Goal: Task Accomplishment & Management: Manage account settings

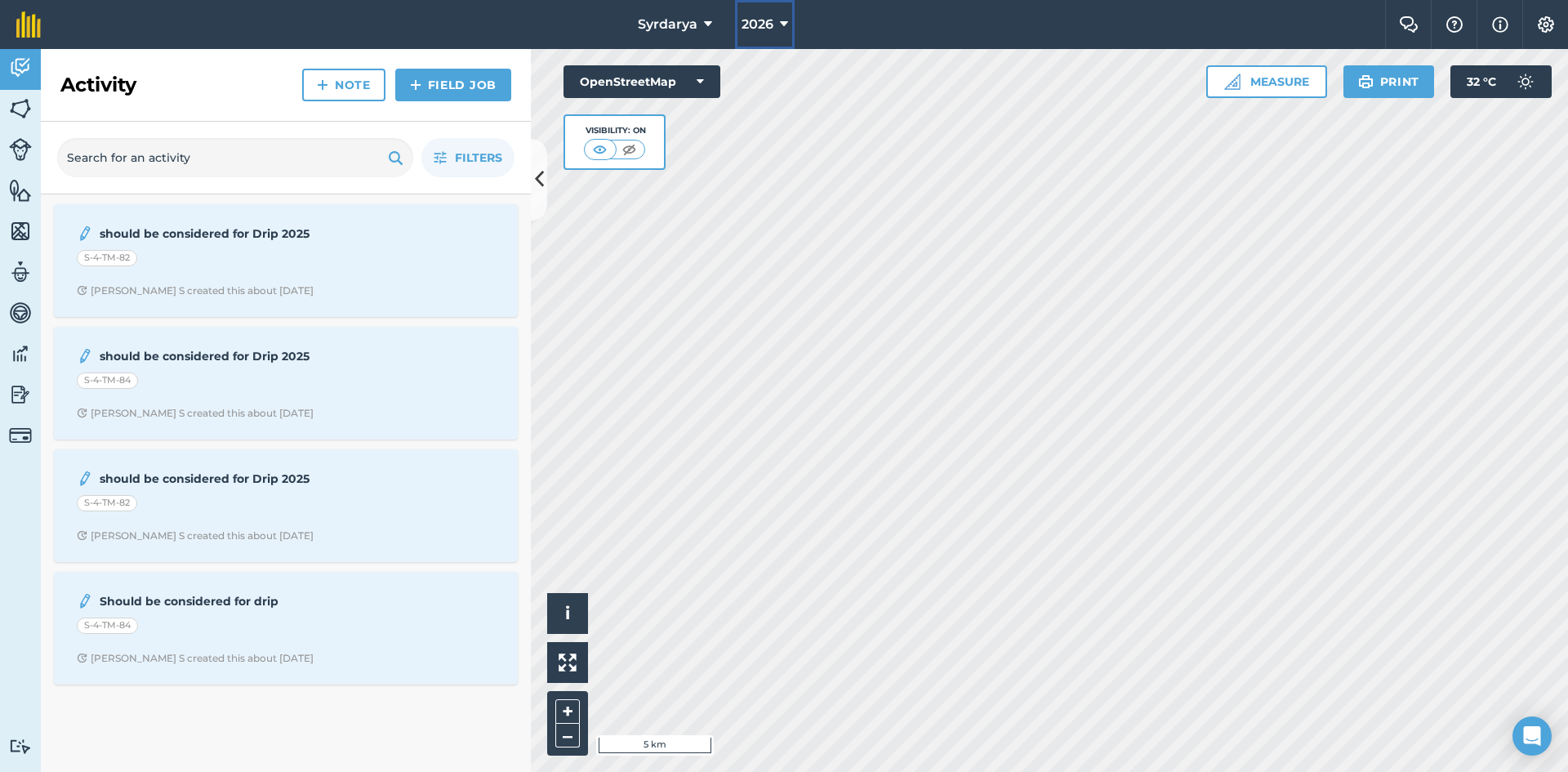
click at [776, 25] on button "2026" at bounding box center [764, 25] width 59 height 49
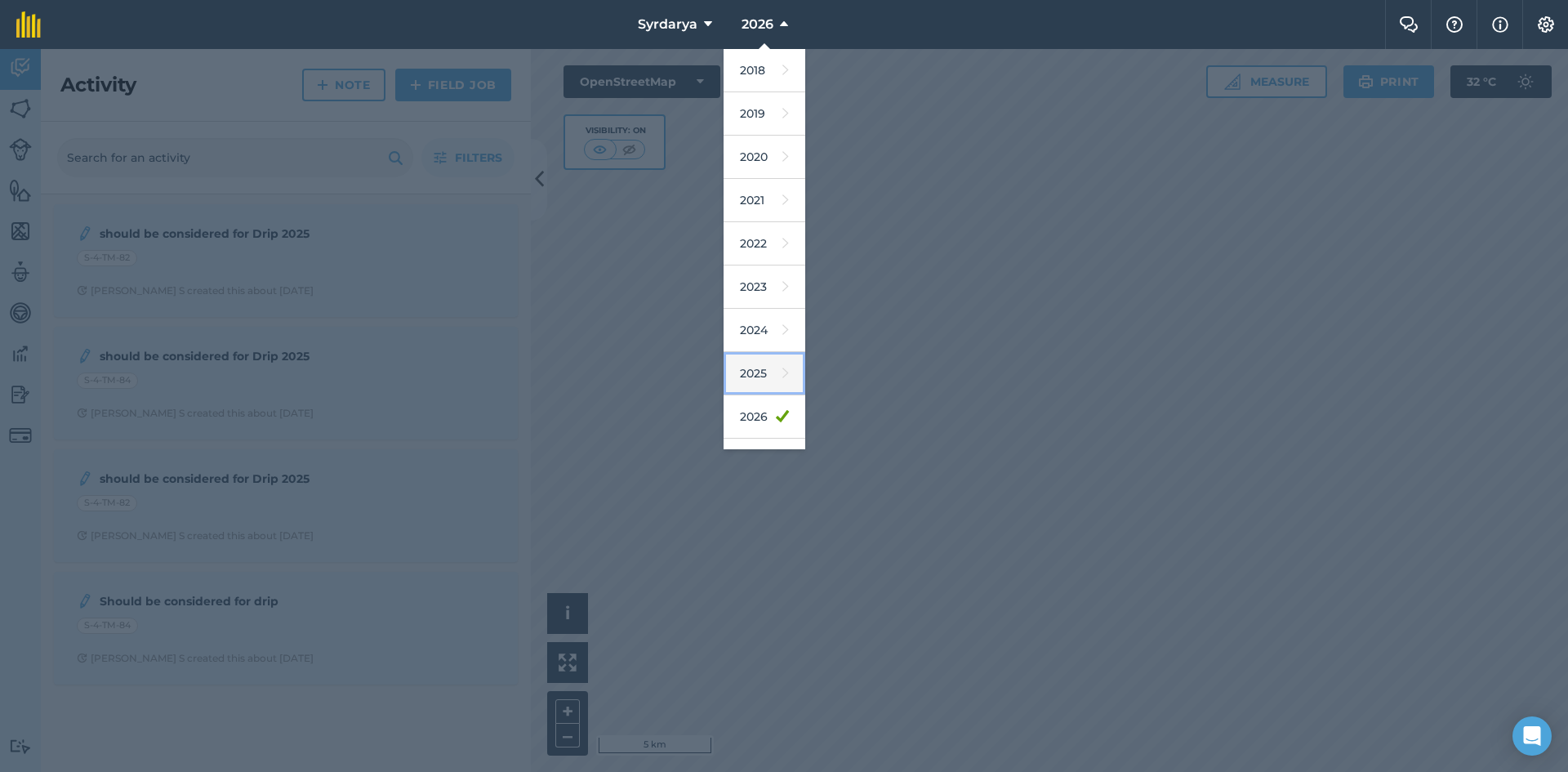
click at [768, 371] on link "2025" at bounding box center [764, 373] width 81 height 43
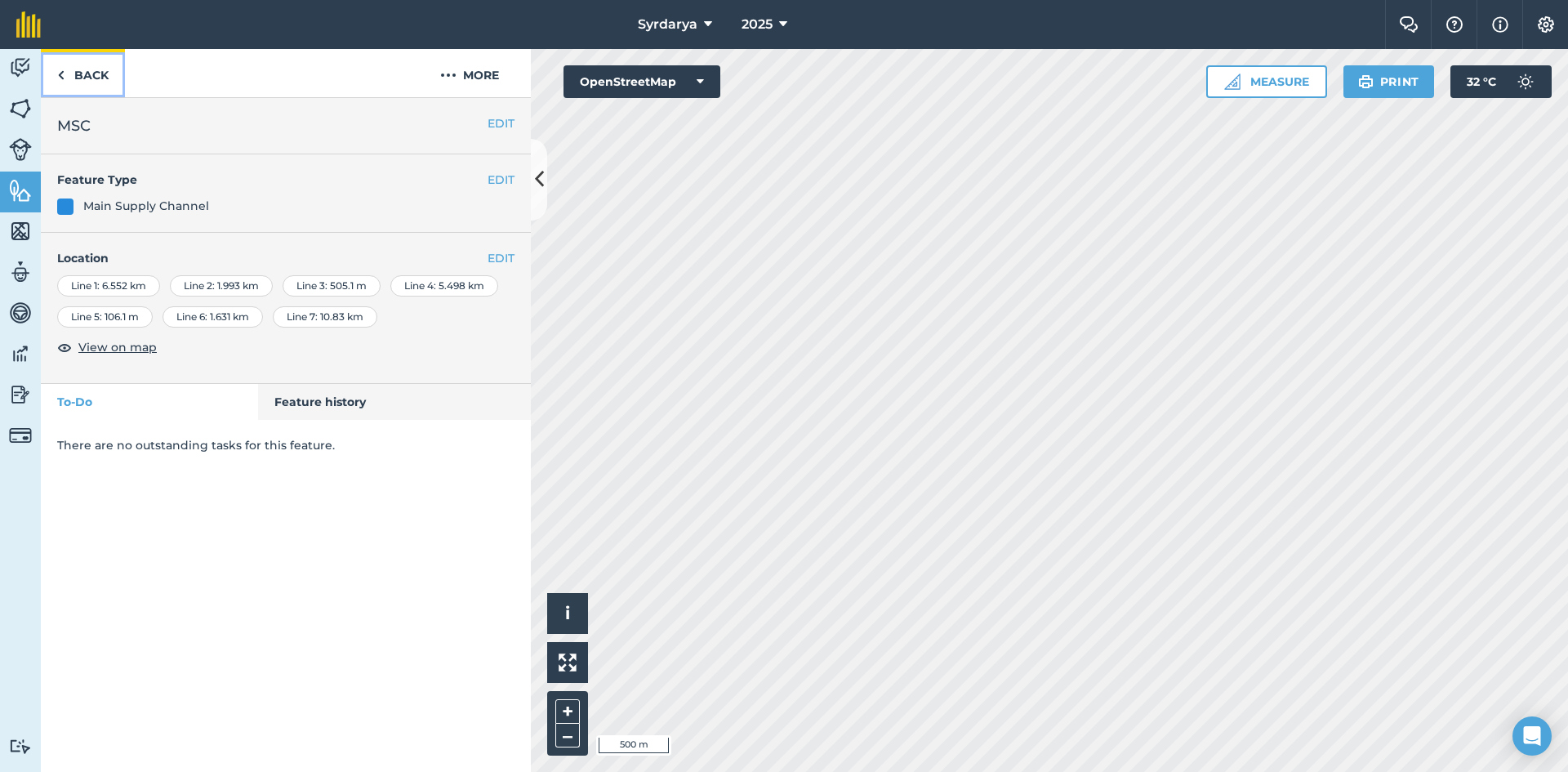
click at [74, 84] on link "Back" at bounding box center [83, 73] width 84 height 48
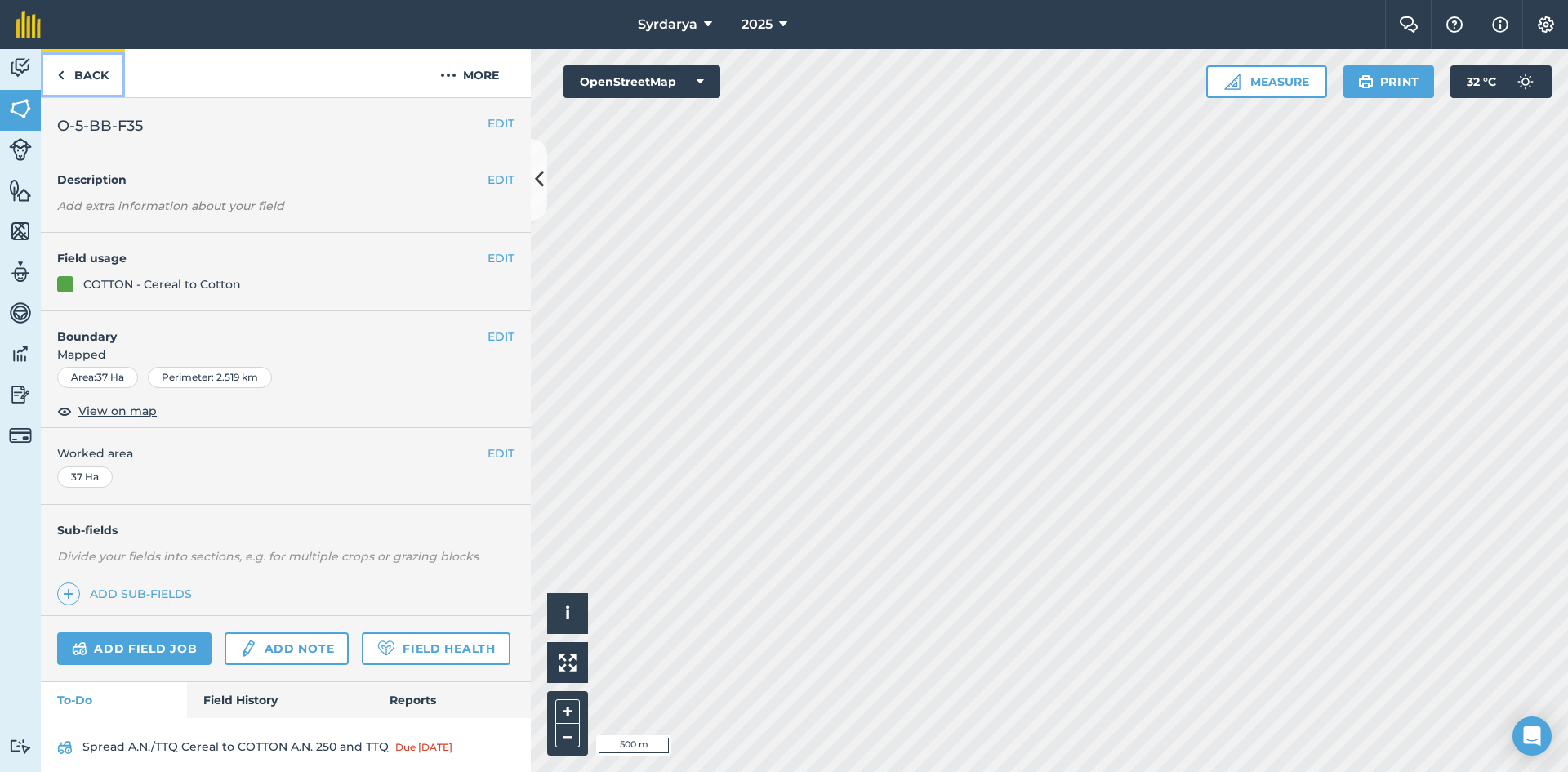
click at [68, 77] on link "Back" at bounding box center [83, 73] width 84 height 48
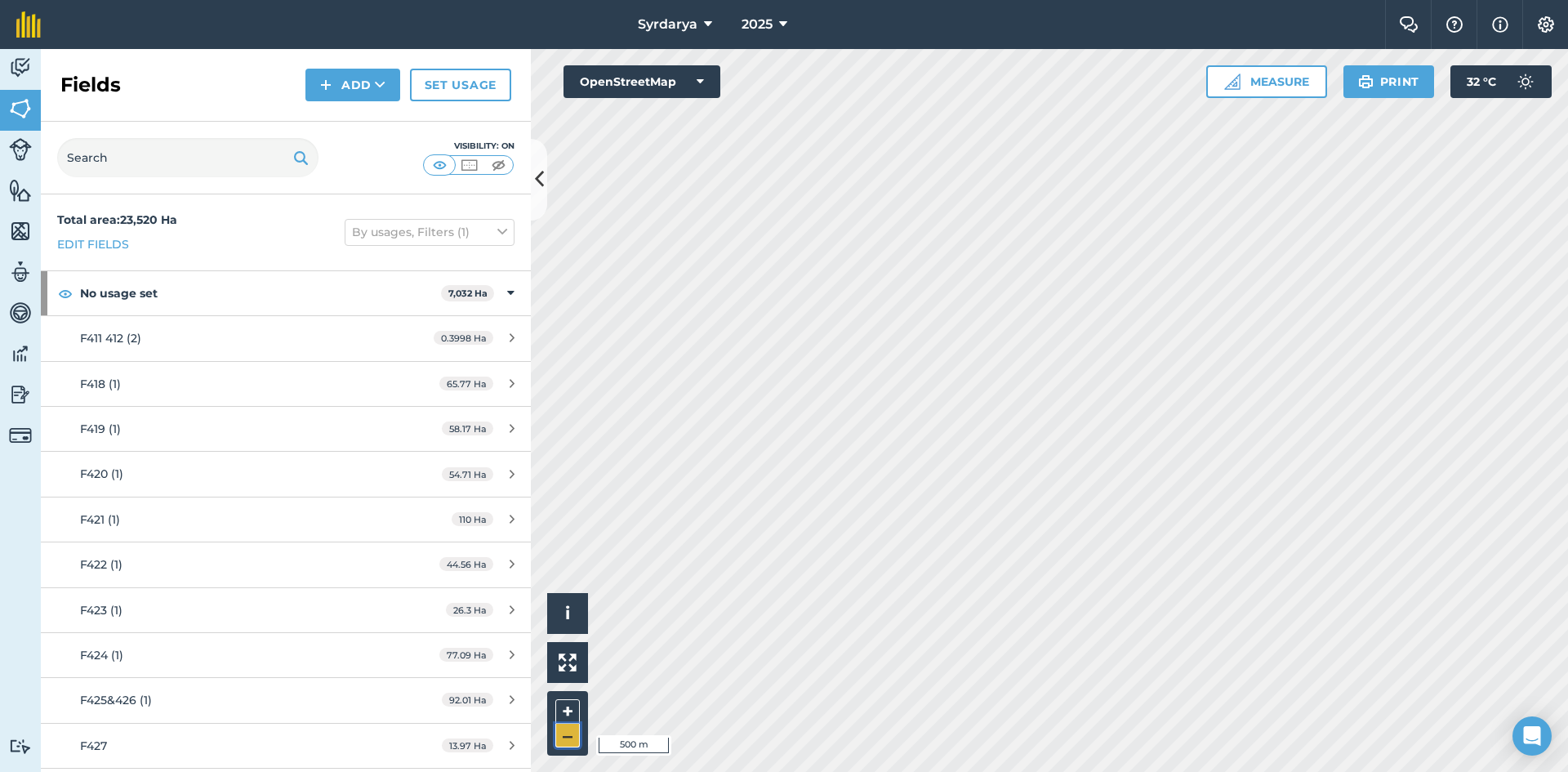
click at [562, 744] on button "–" at bounding box center [567, 735] width 25 height 24
click at [570, 705] on button "+" at bounding box center [567, 711] width 25 height 25
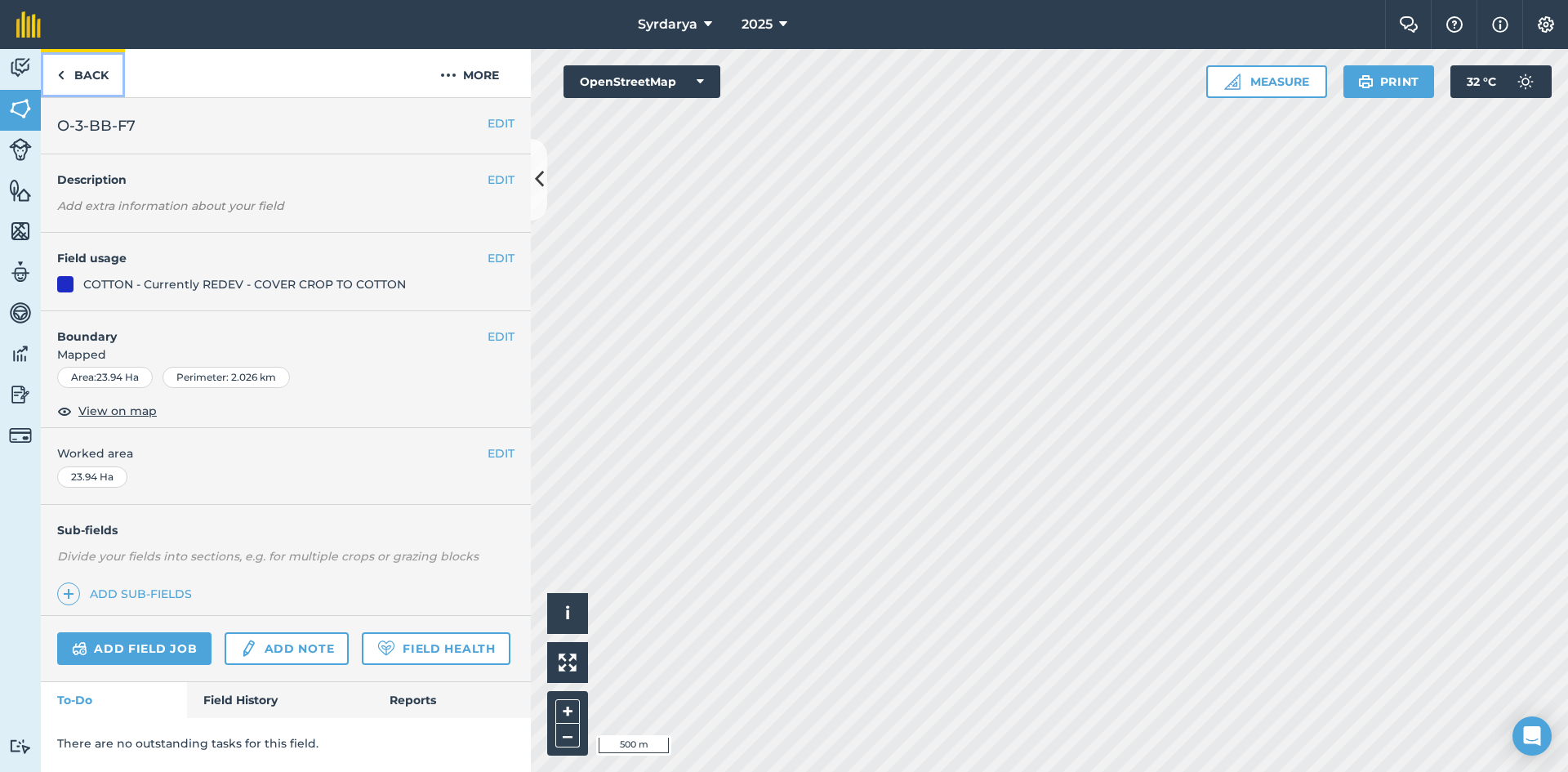
click at [81, 78] on link "Back" at bounding box center [83, 73] width 84 height 48
click at [63, 75] on img at bounding box center [61, 75] width 7 height 19
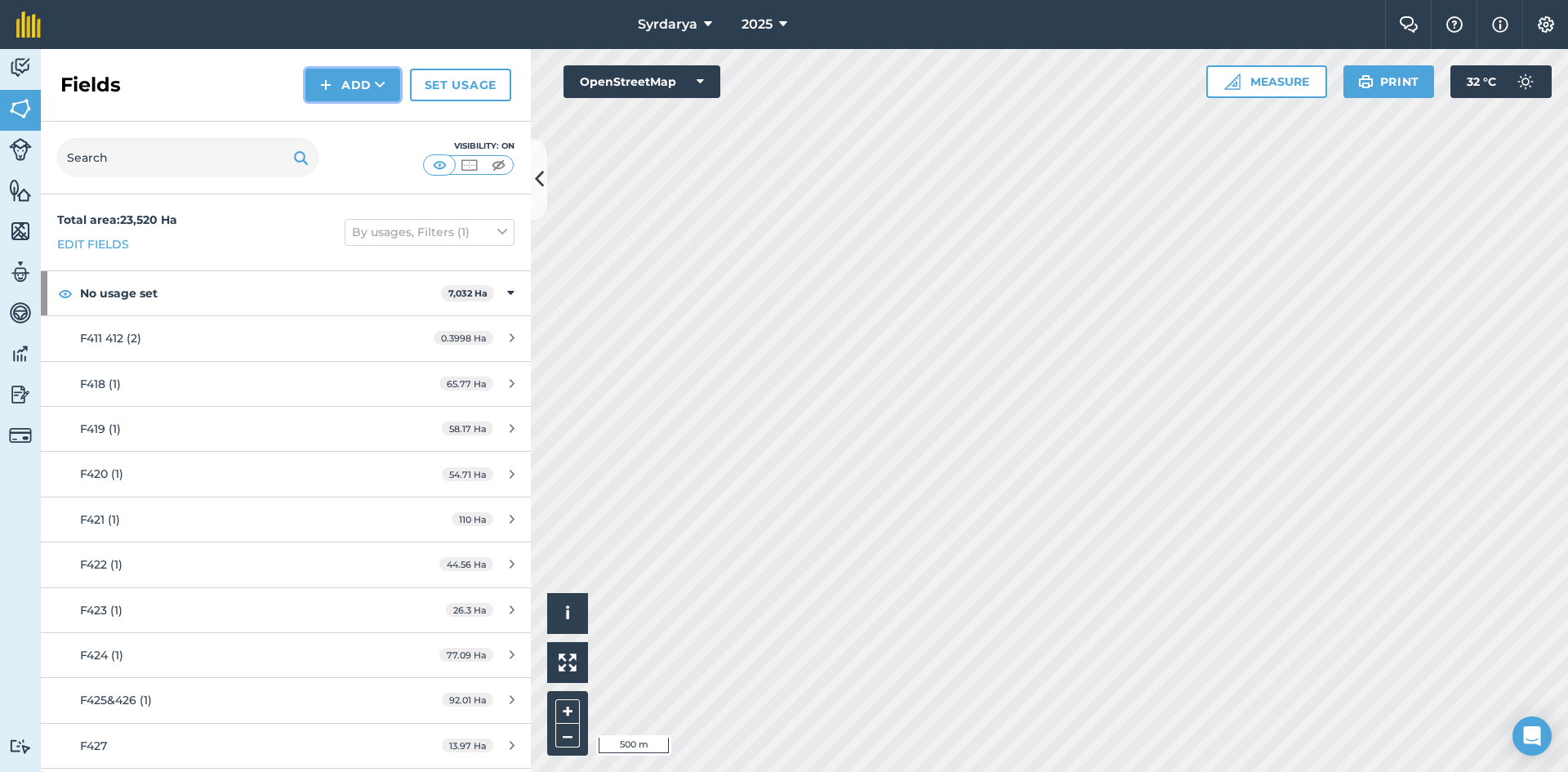
click at [349, 83] on button "Add" at bounding box center [353, 85] width 95 height 33
click at [462, 81] on link "Set usage" at bounding box center [460, 85] width 101 height 33
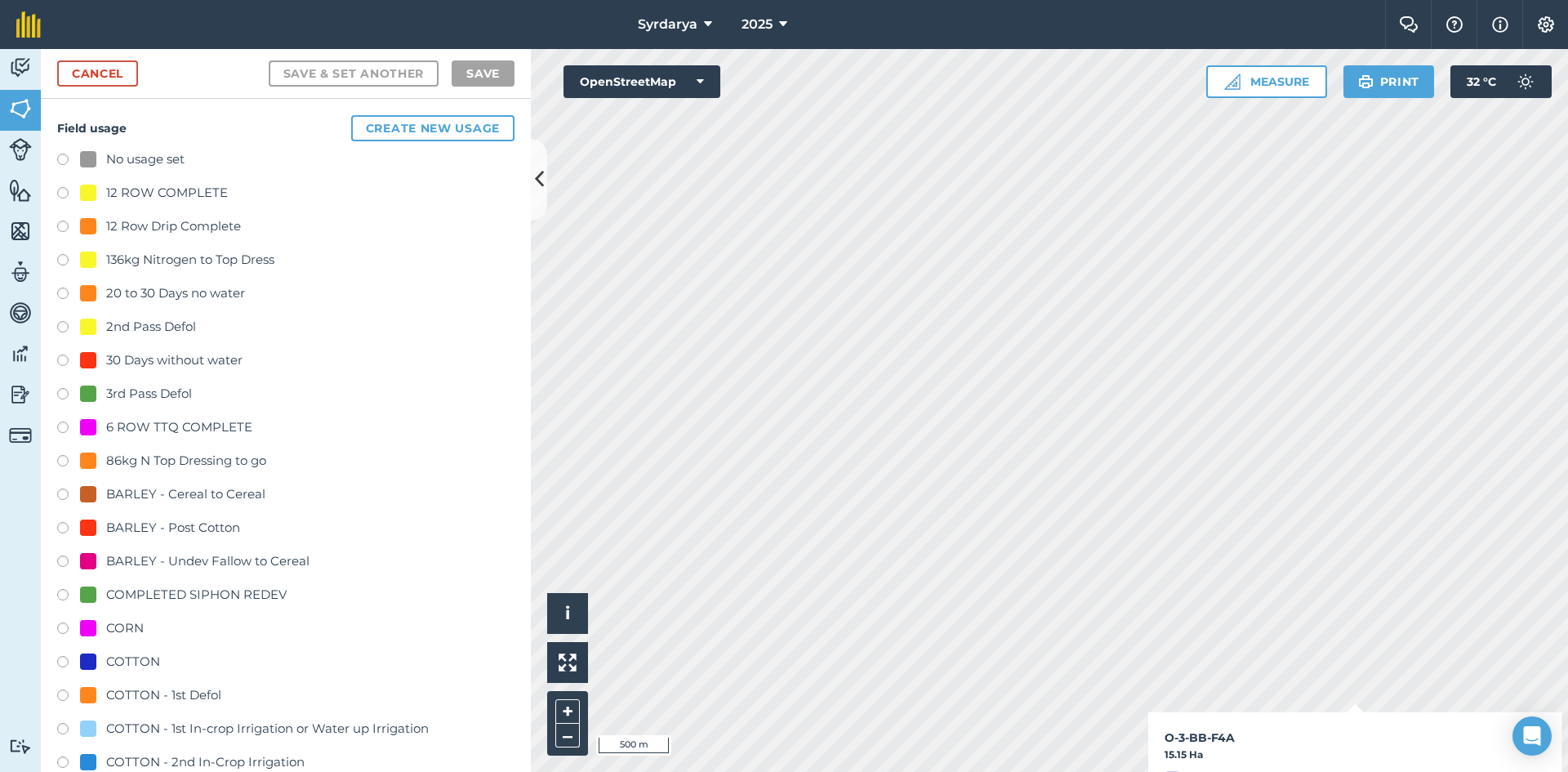
checkbox input "false"
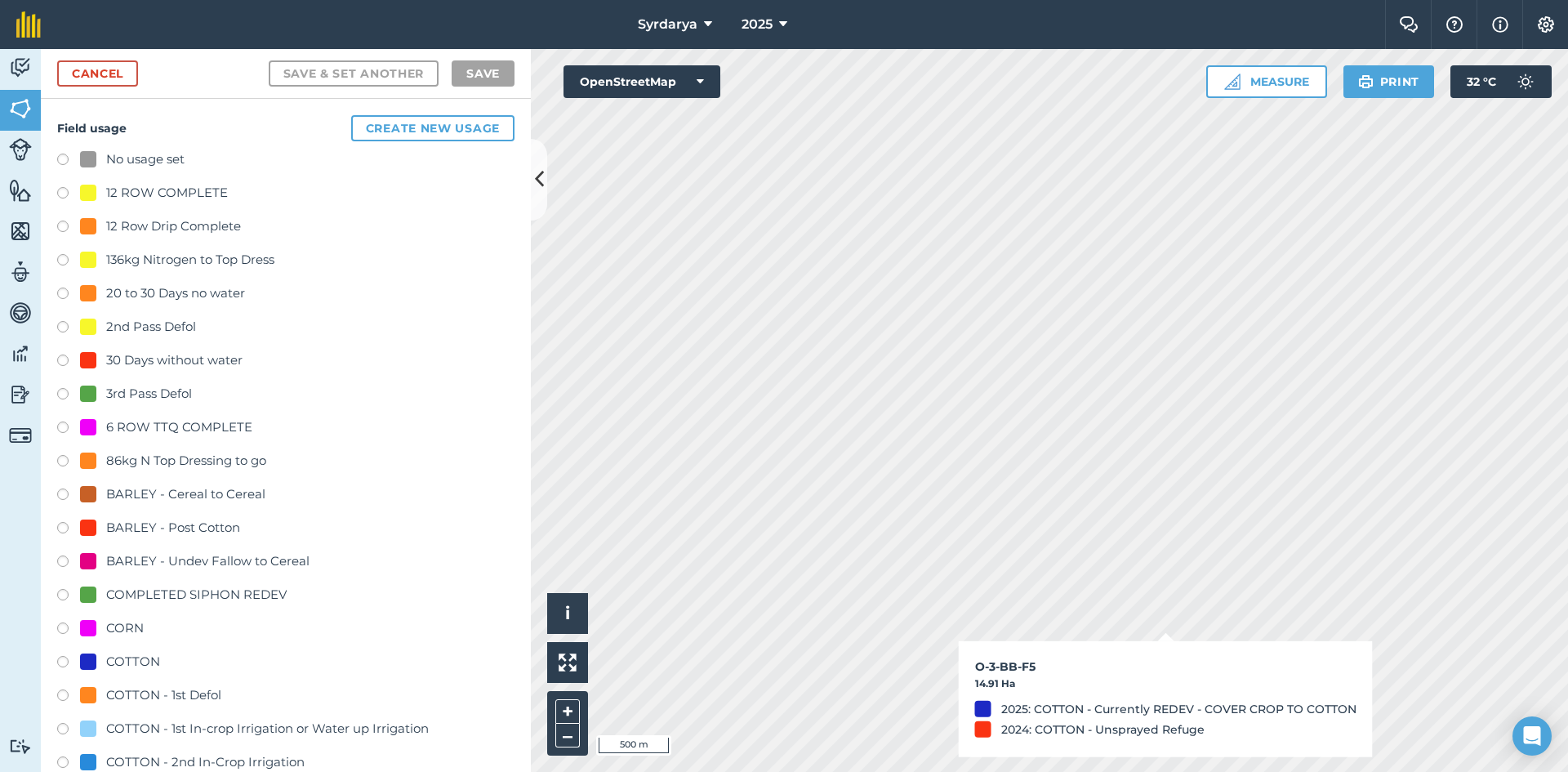
checkbox input "true"
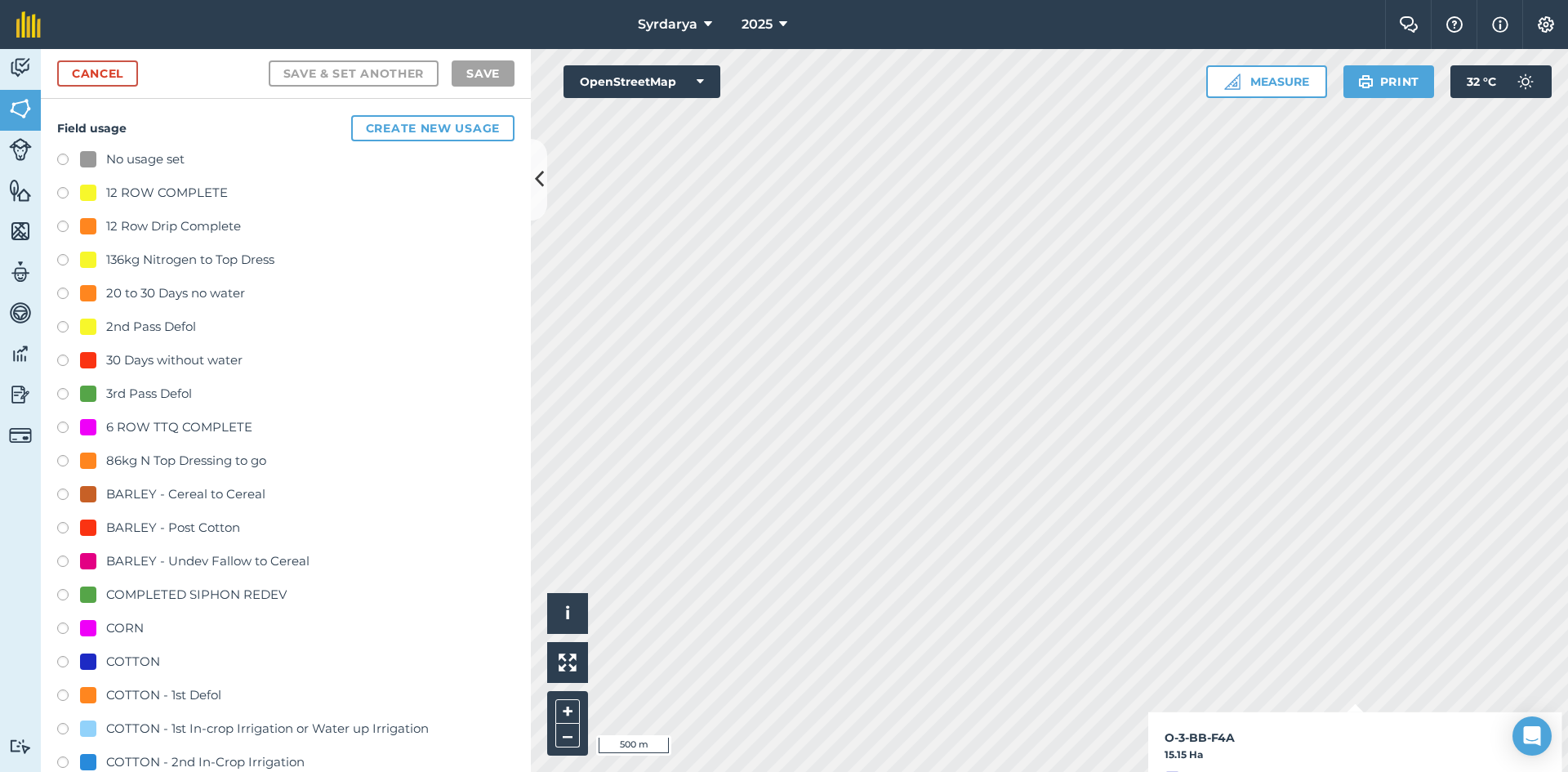
checkbox input "true"
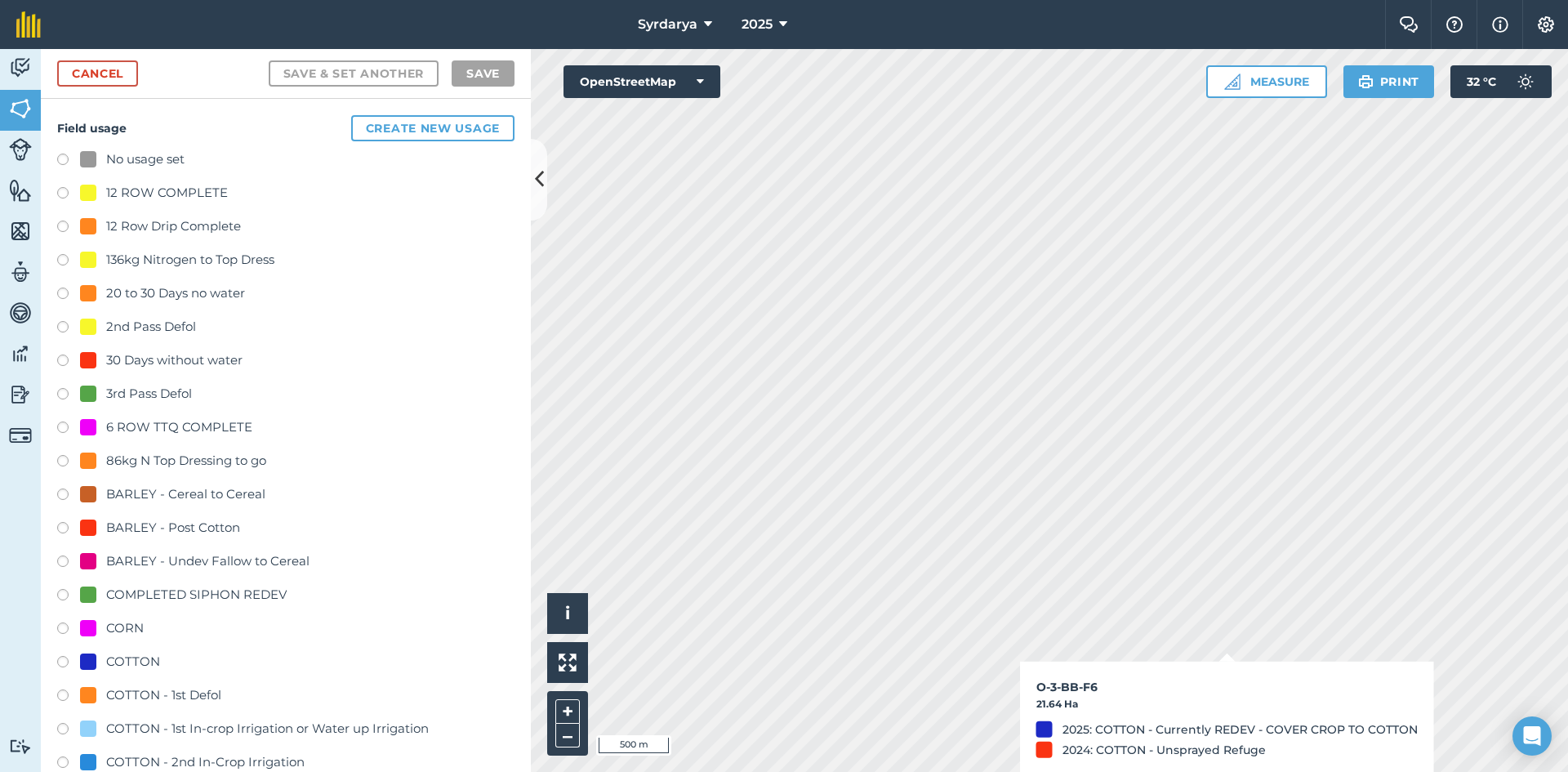
checkbox input "true"
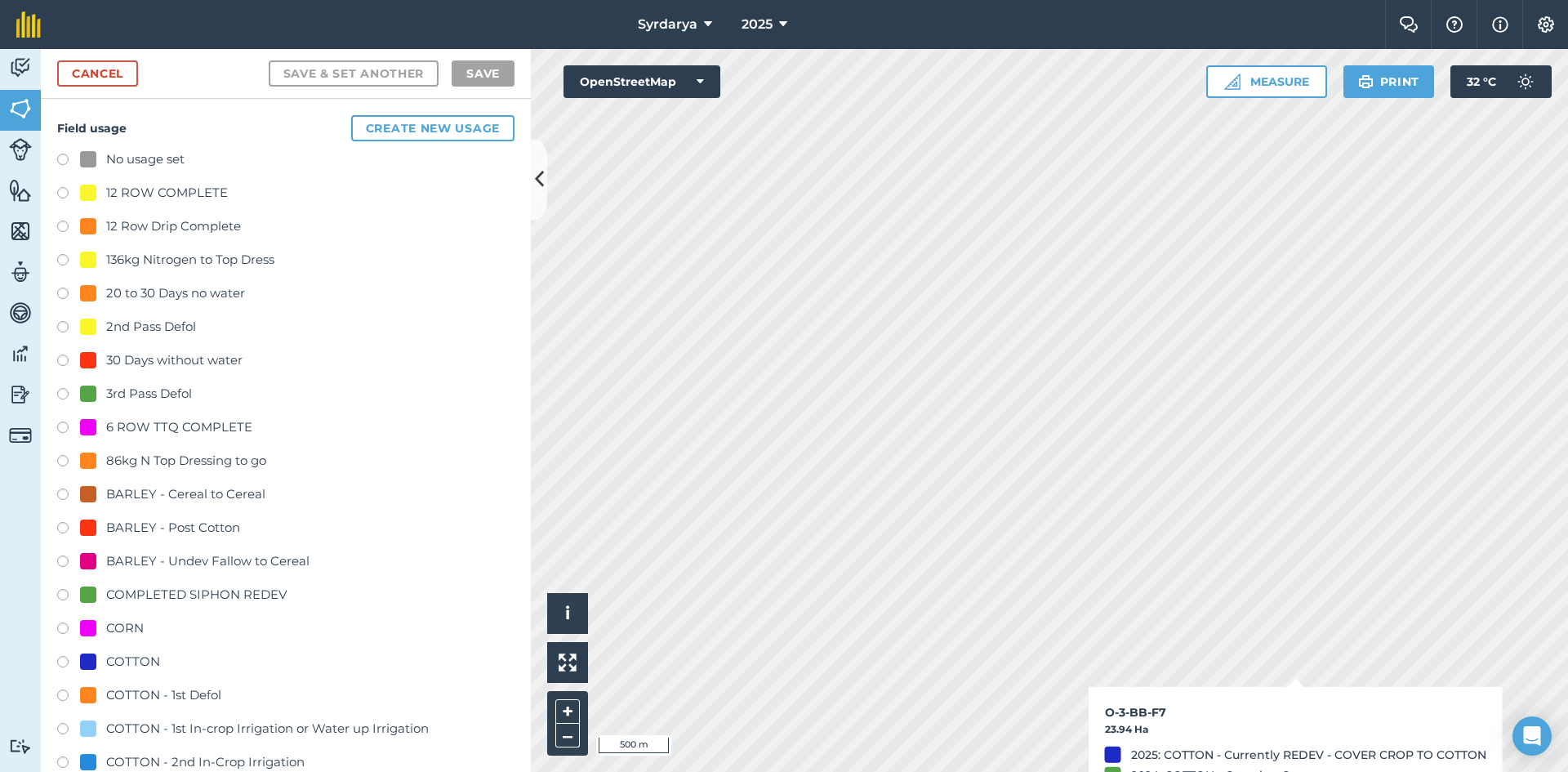
checkbox input "true"
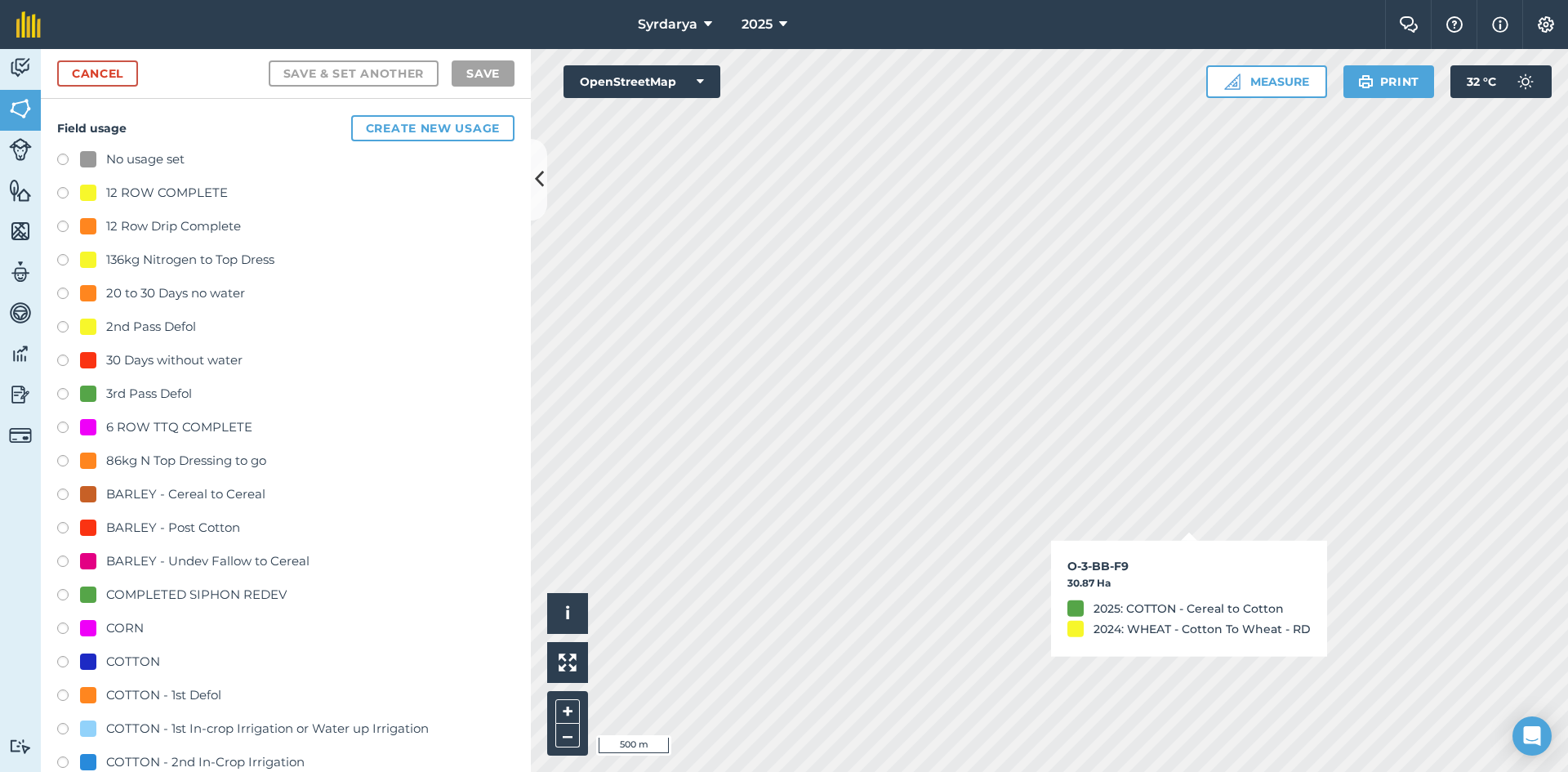
checkbox input "true"
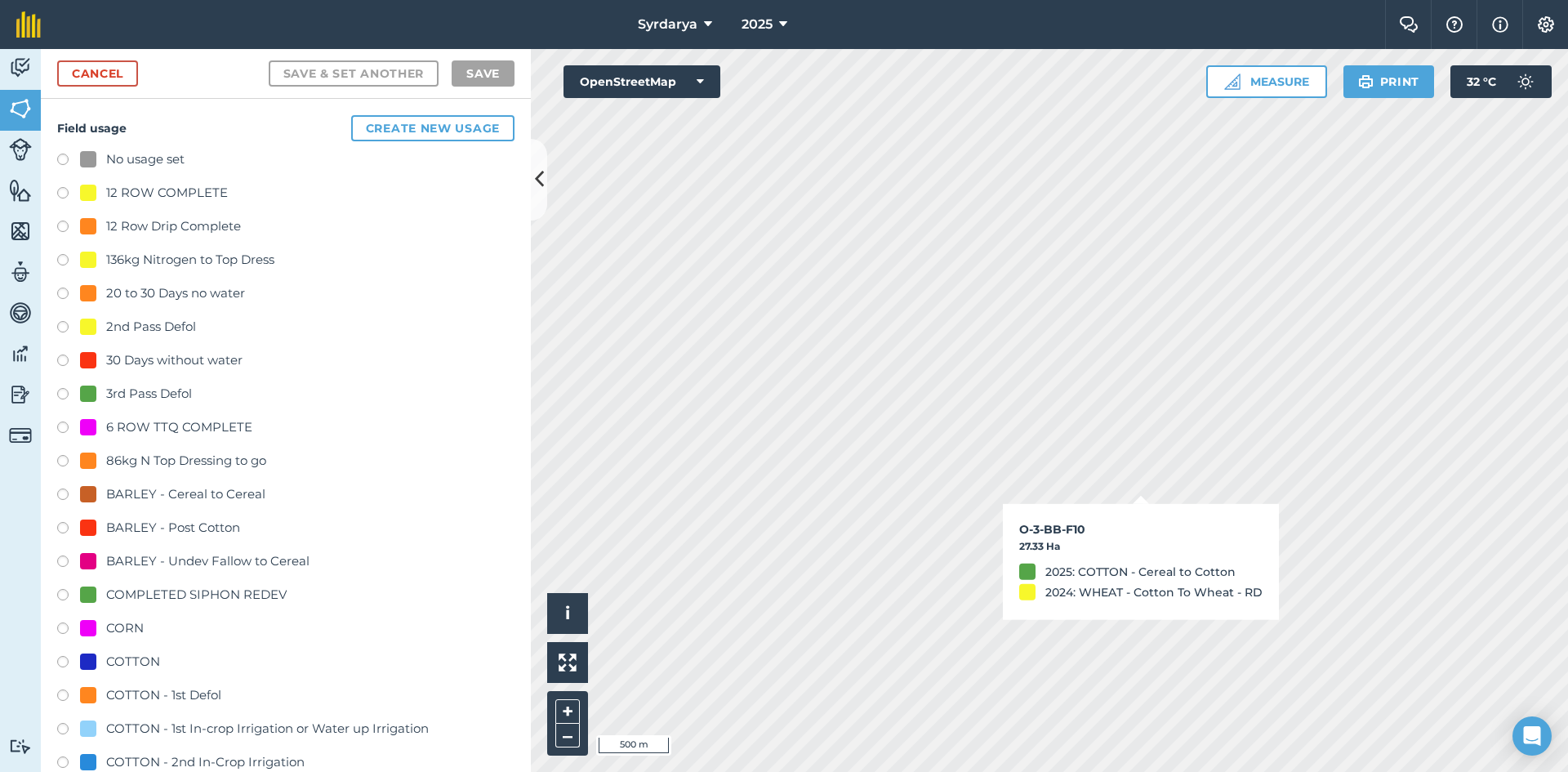
checkbox input "true"
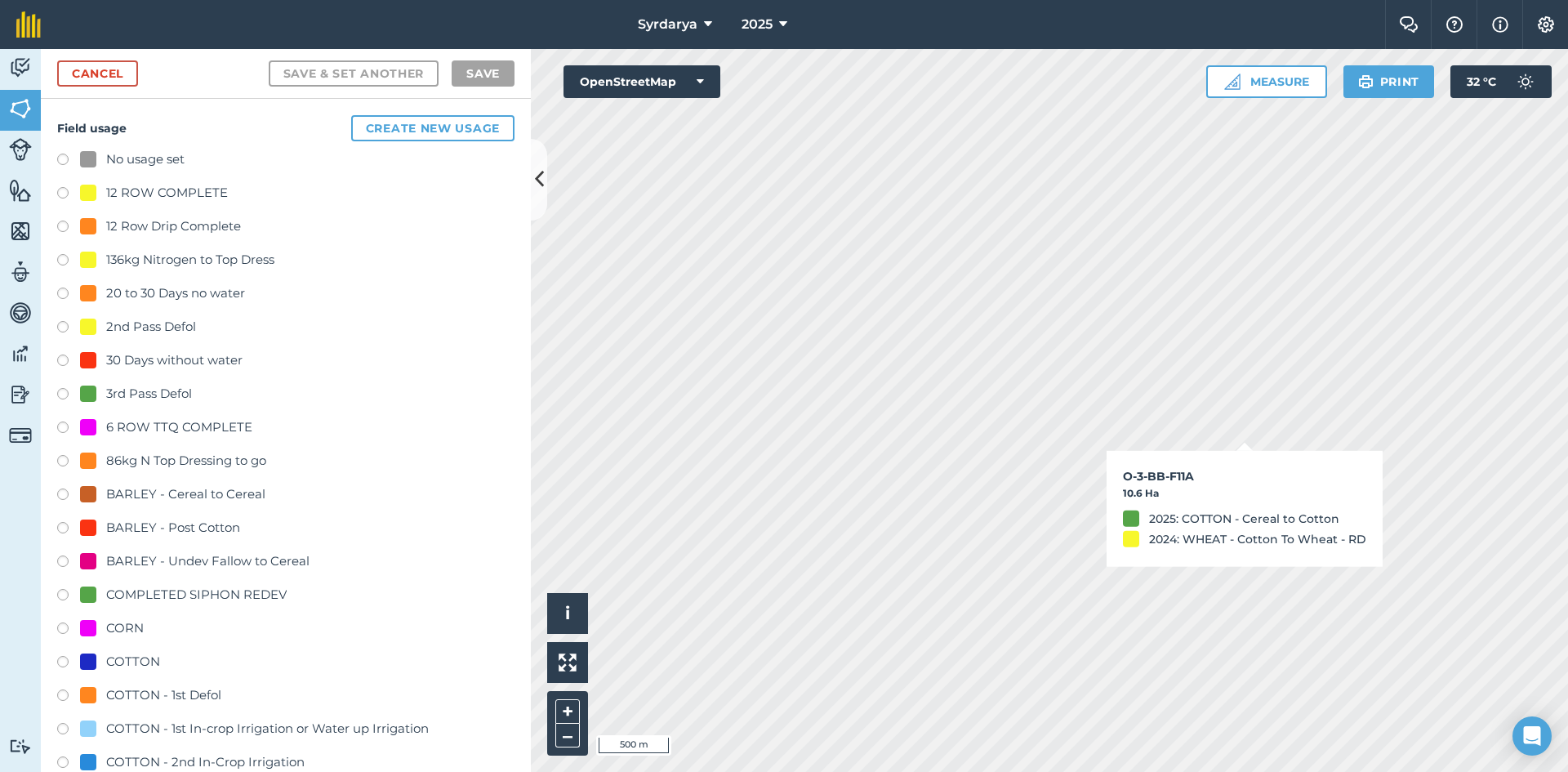
checkbox input "true"
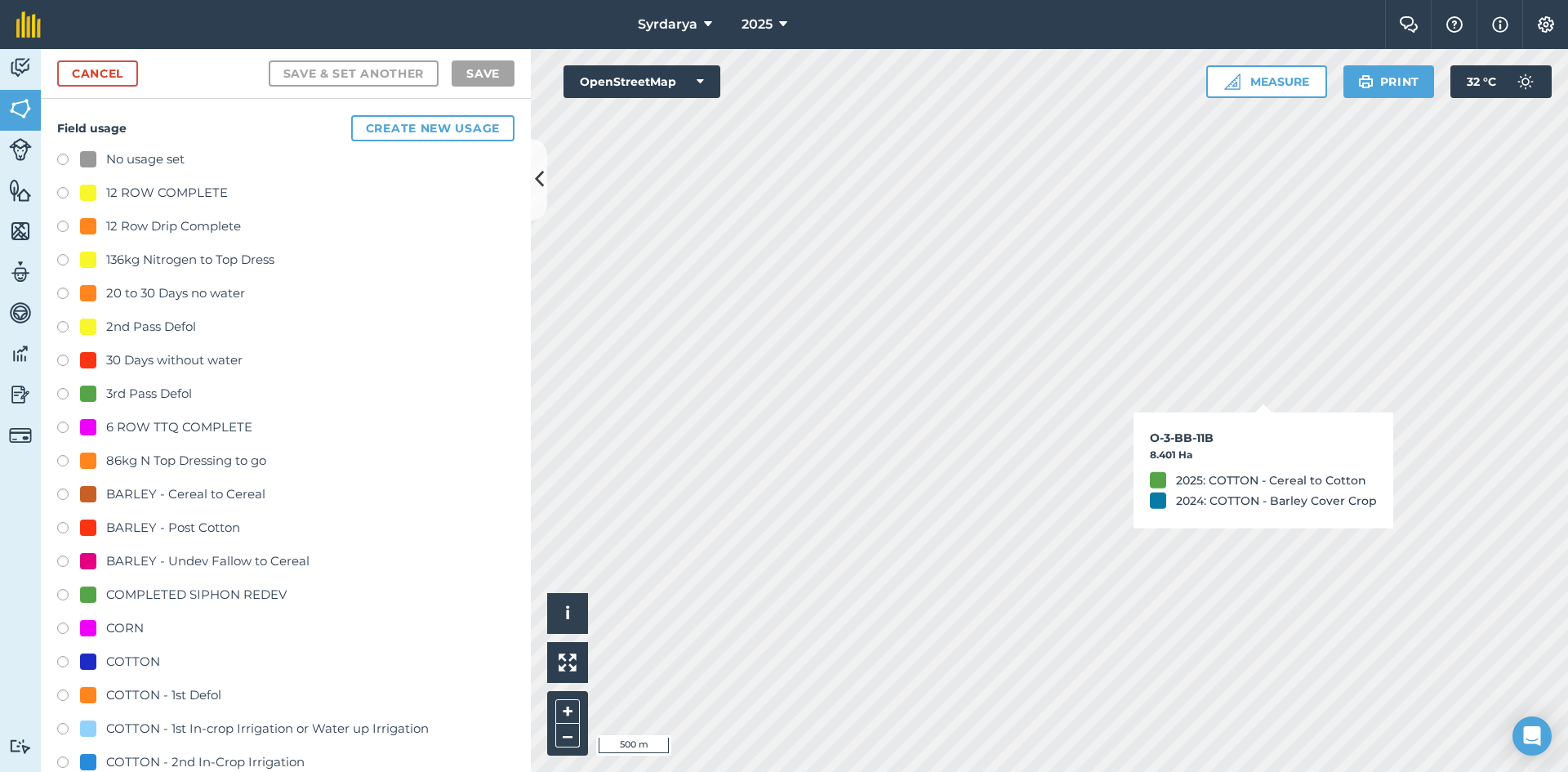
checkbox input "true"
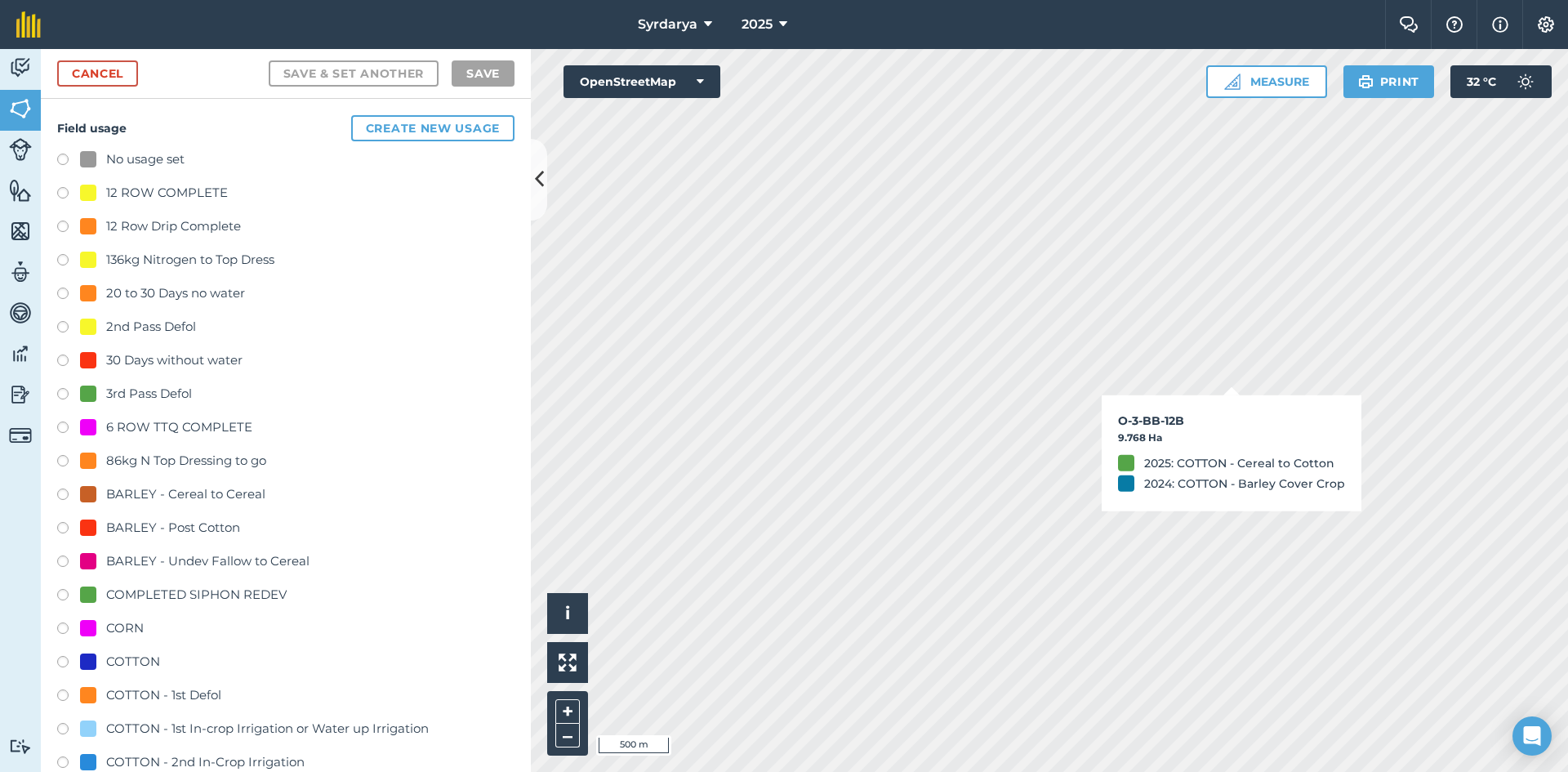
checkbox input "true"
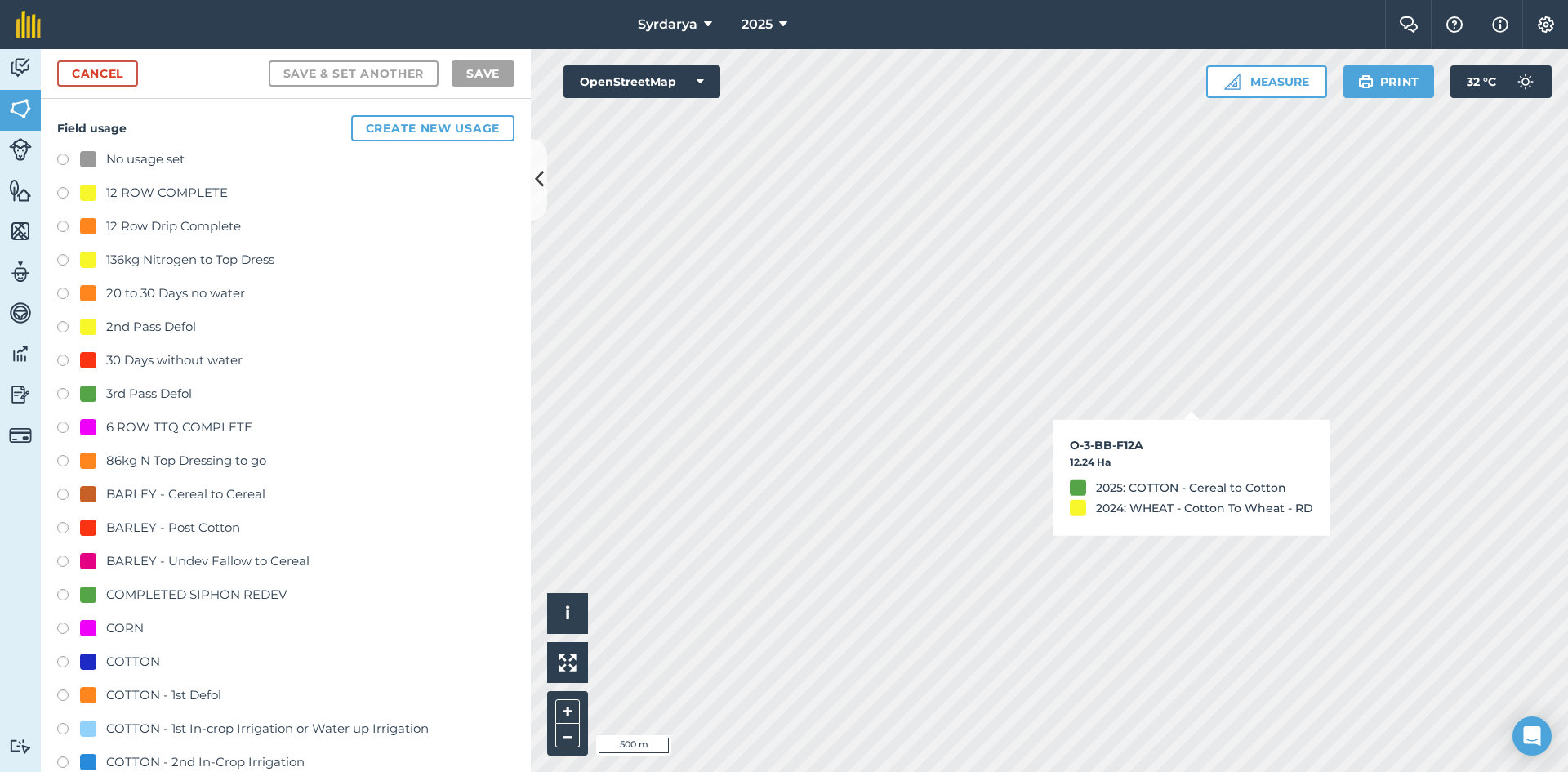
checkbox input "true"
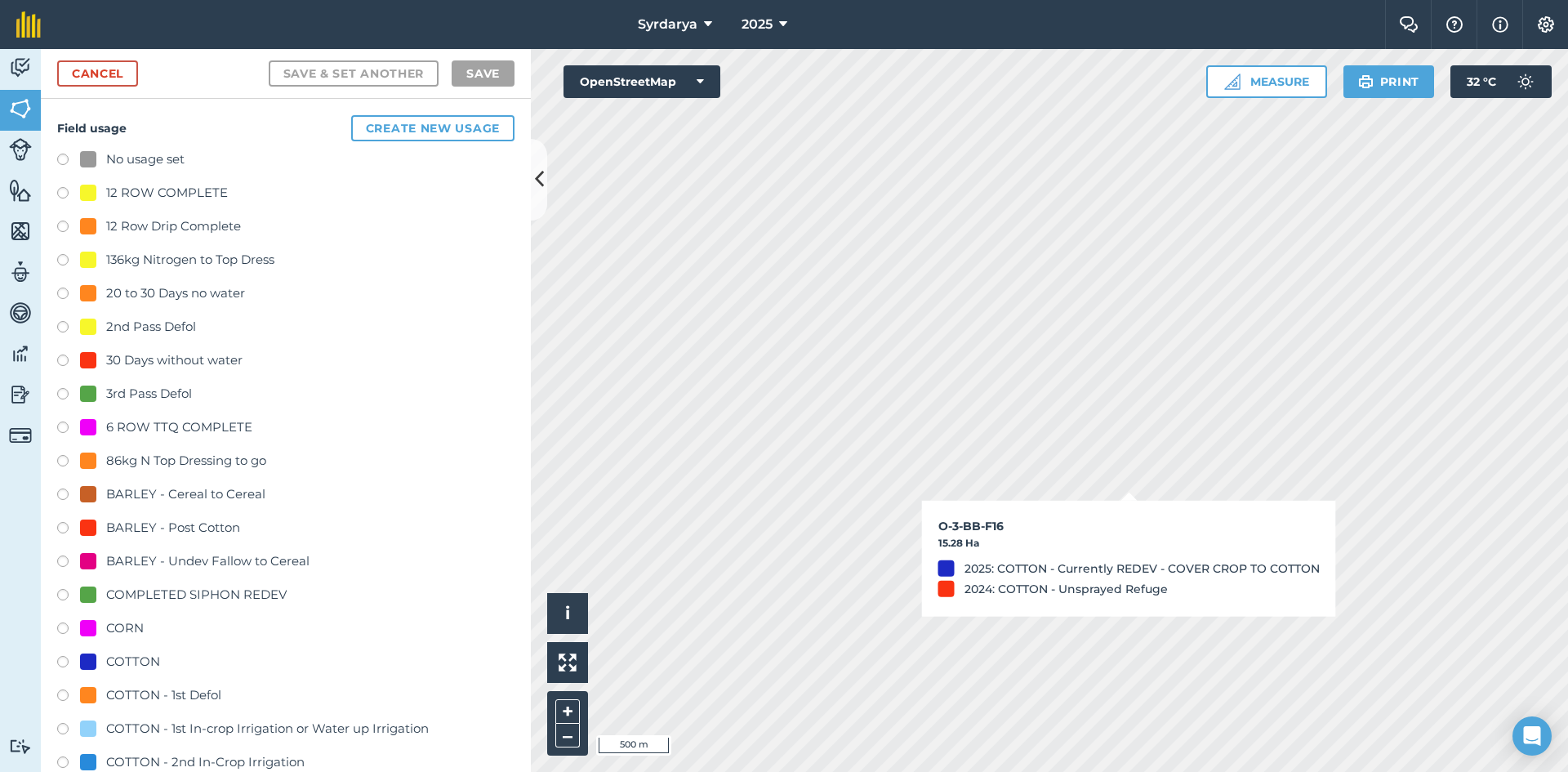
checkbox input "true"
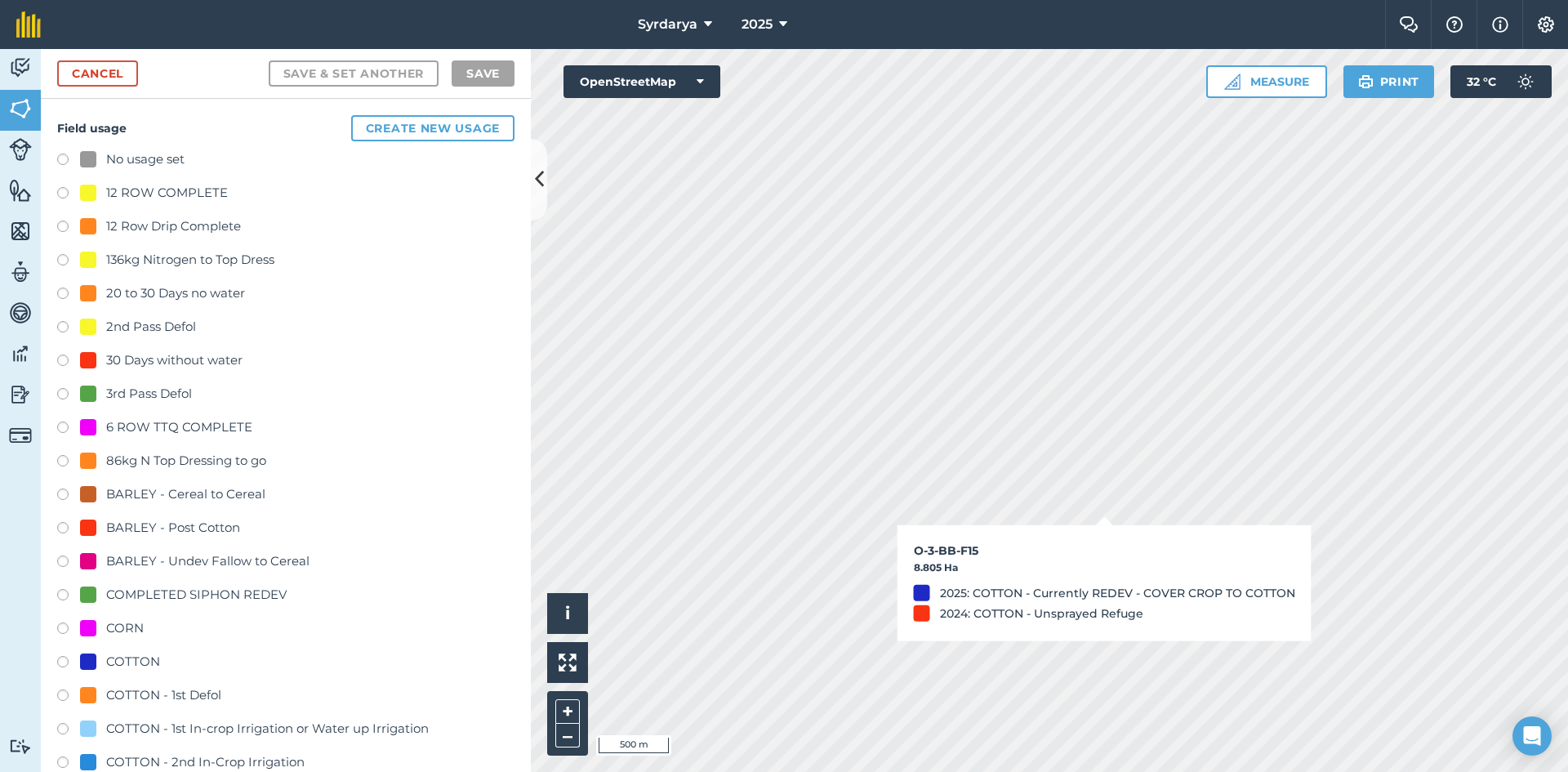
checkbox input "true"
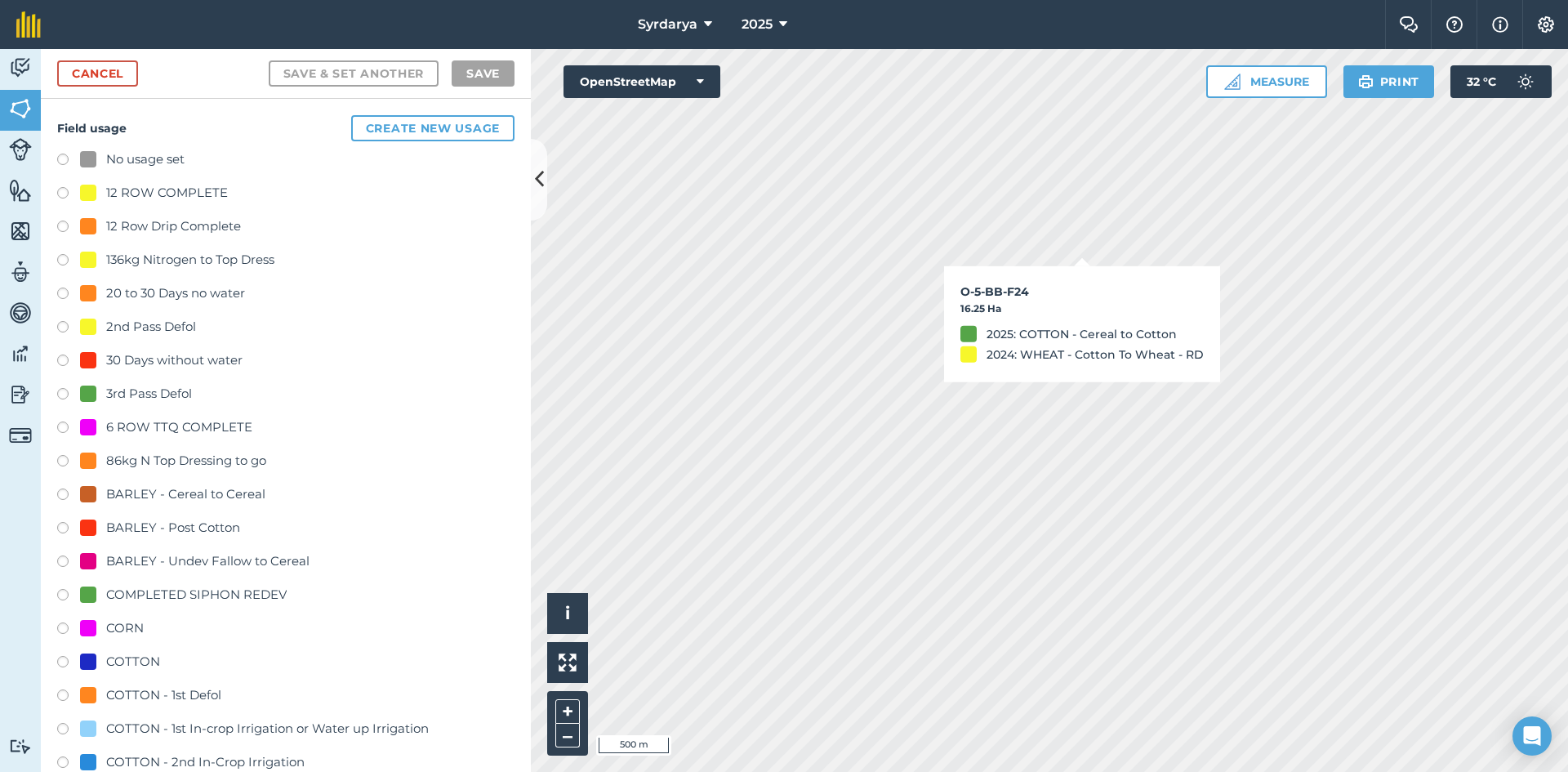
checkbox input "true"
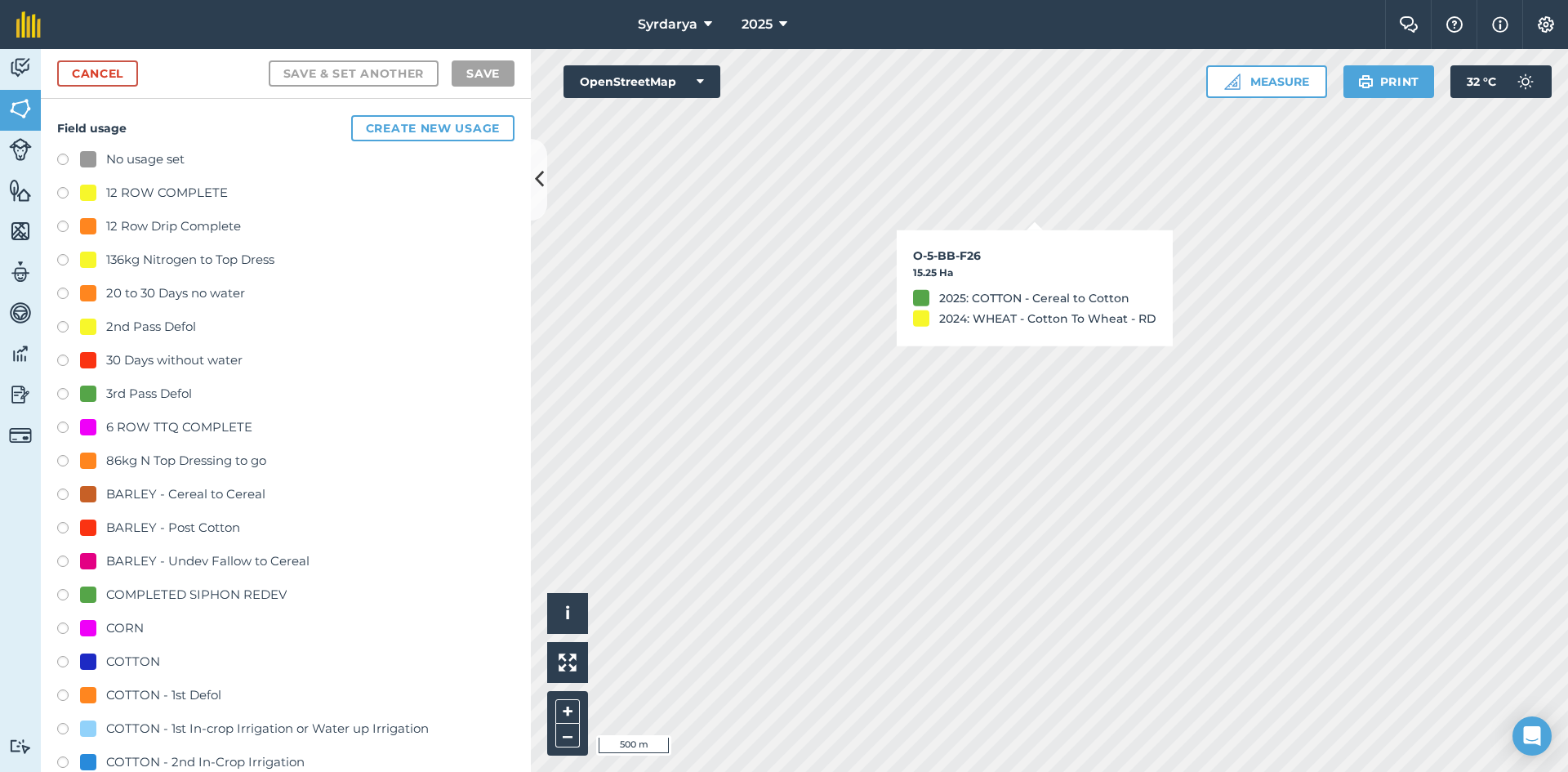
checkbox input "true"
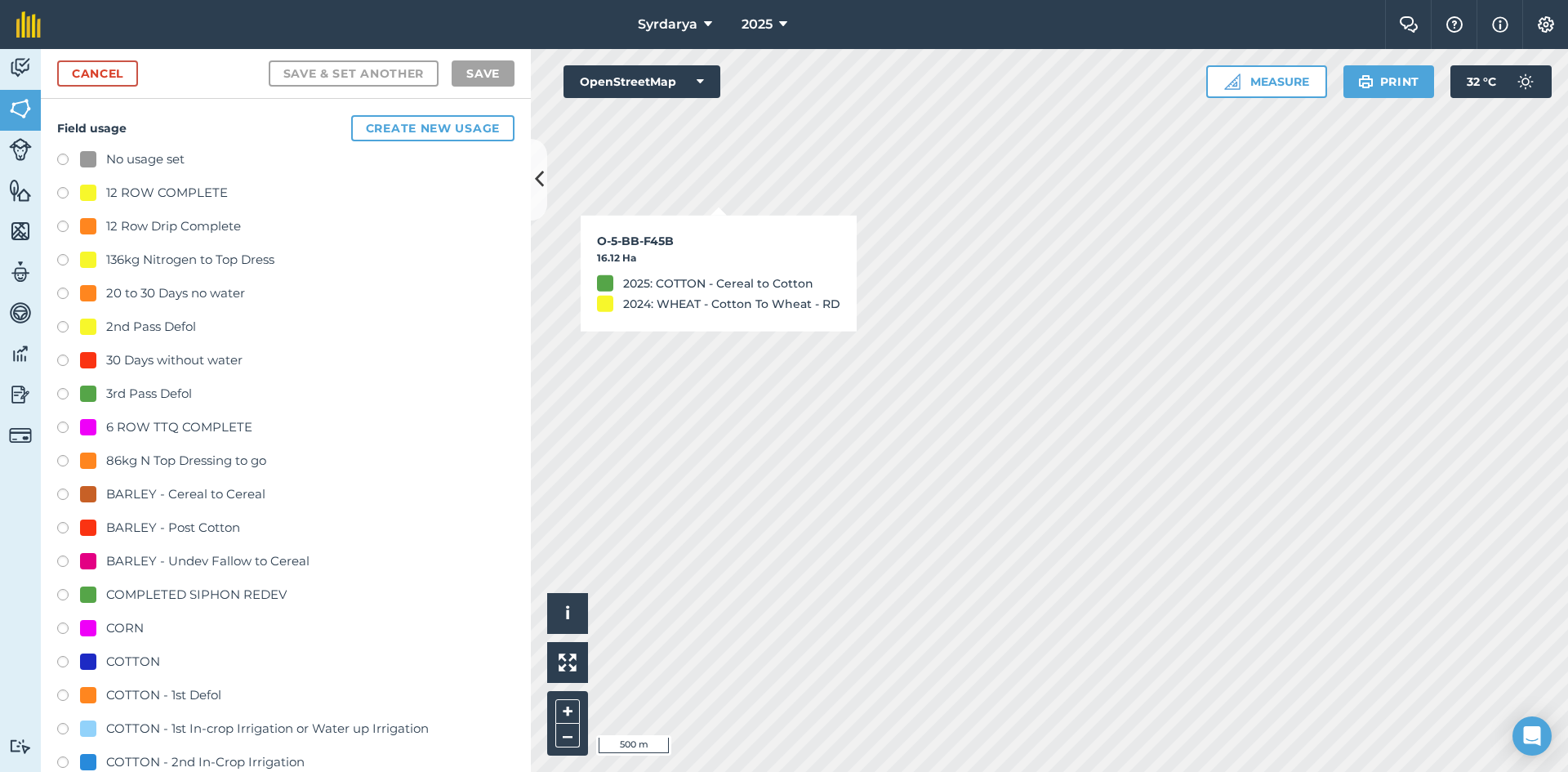
checkbox input "true"
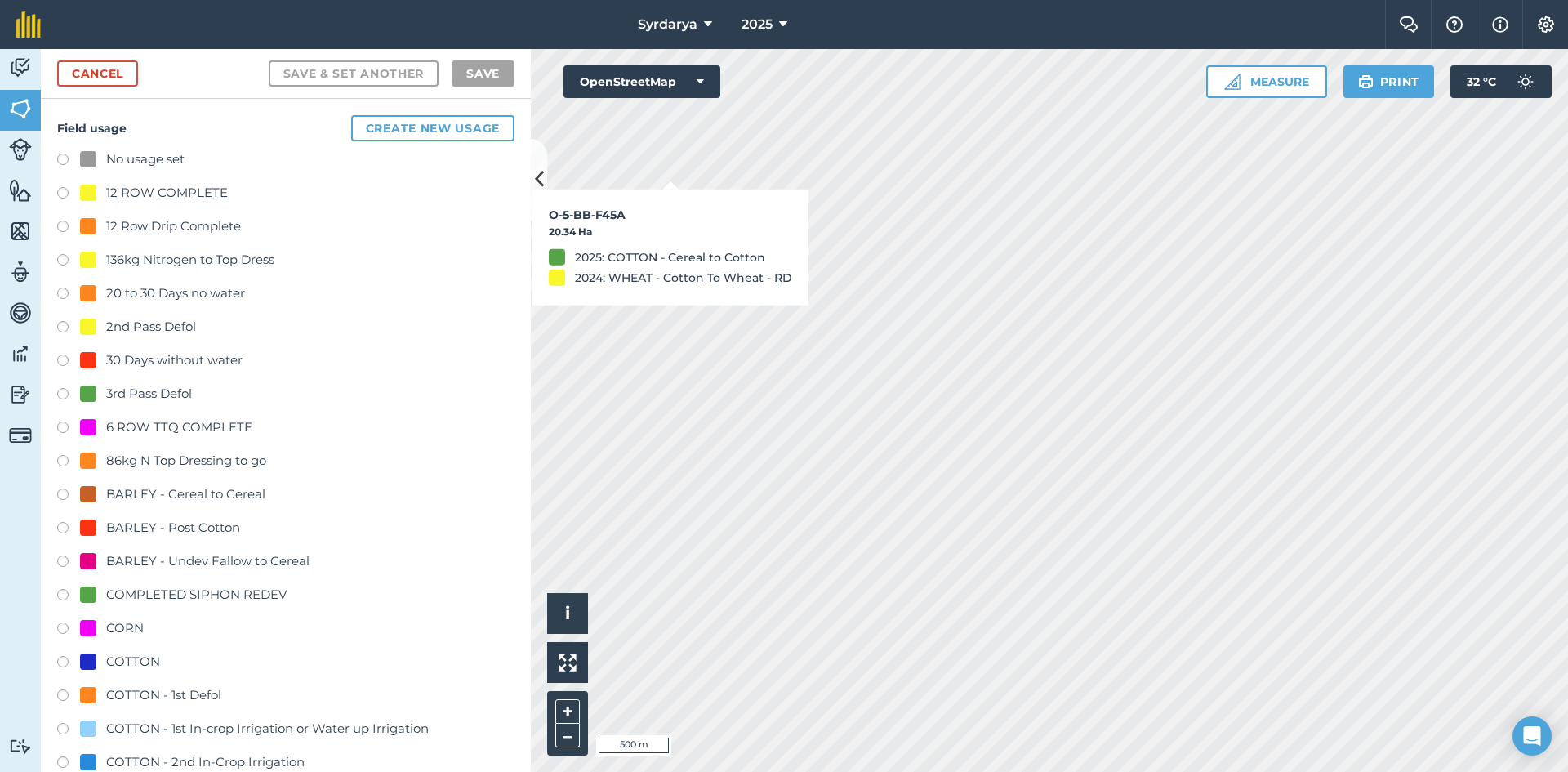
checkbox input "true"
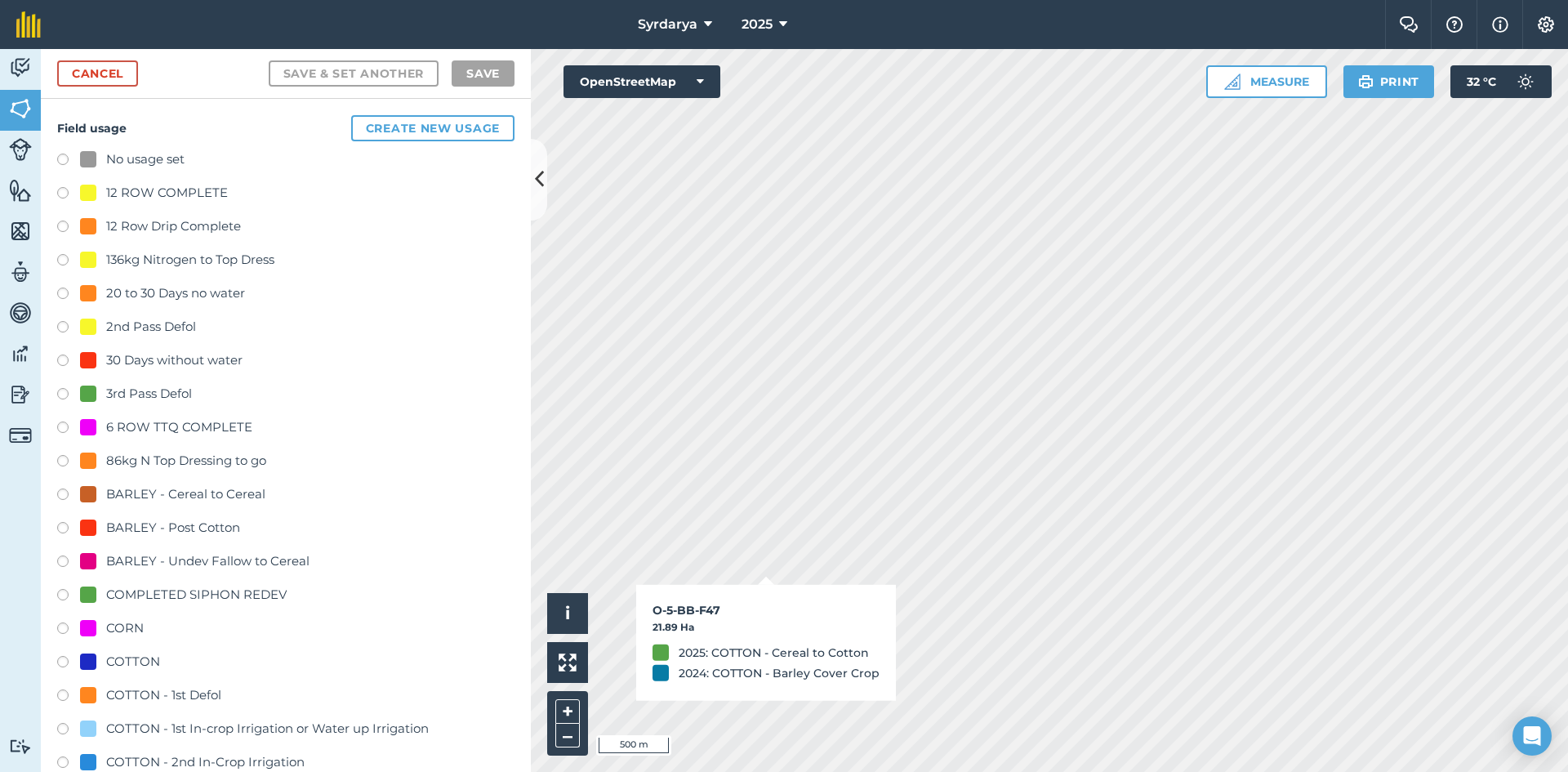
checkbox input "true"
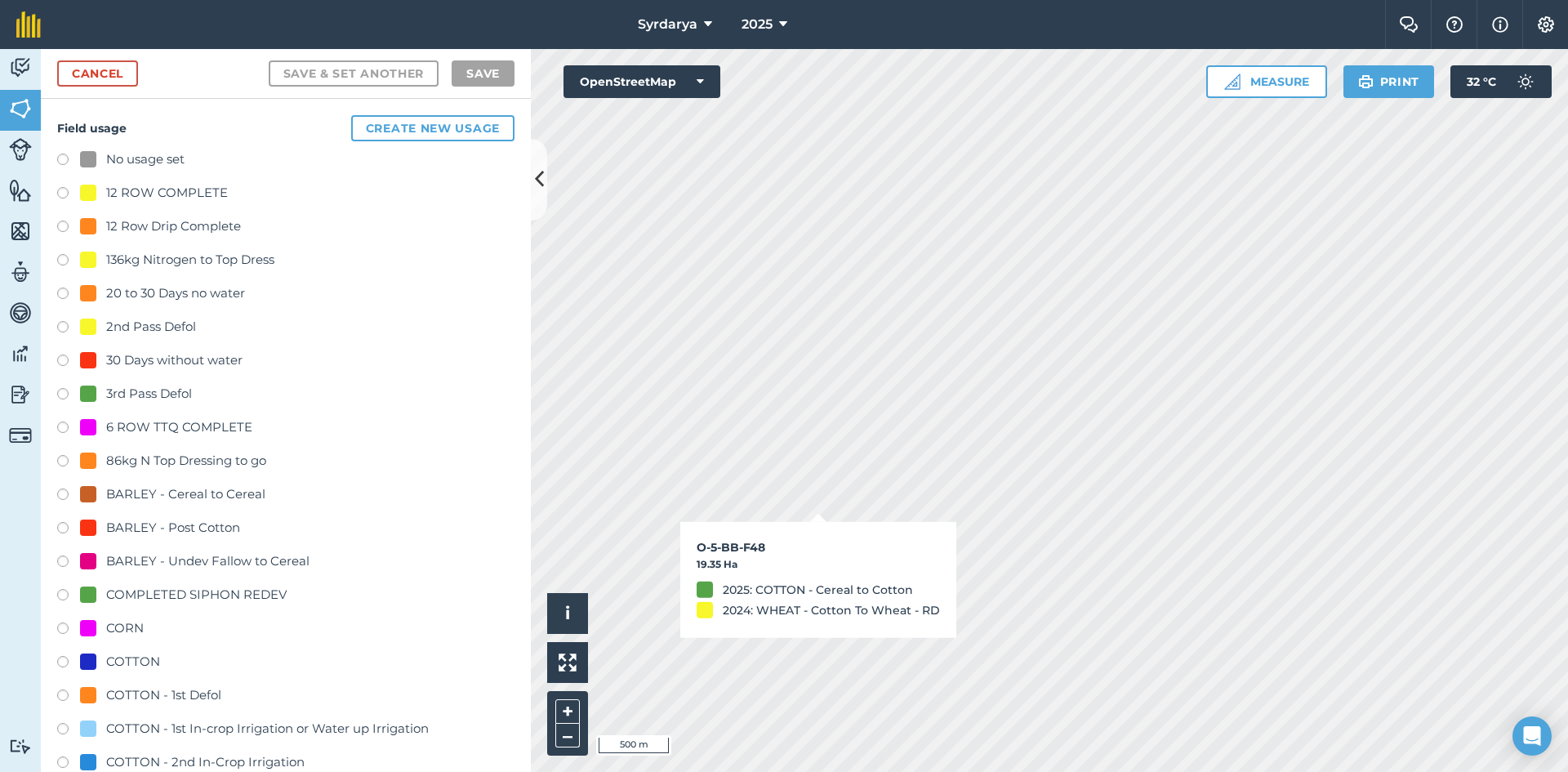
checkbox input "true"
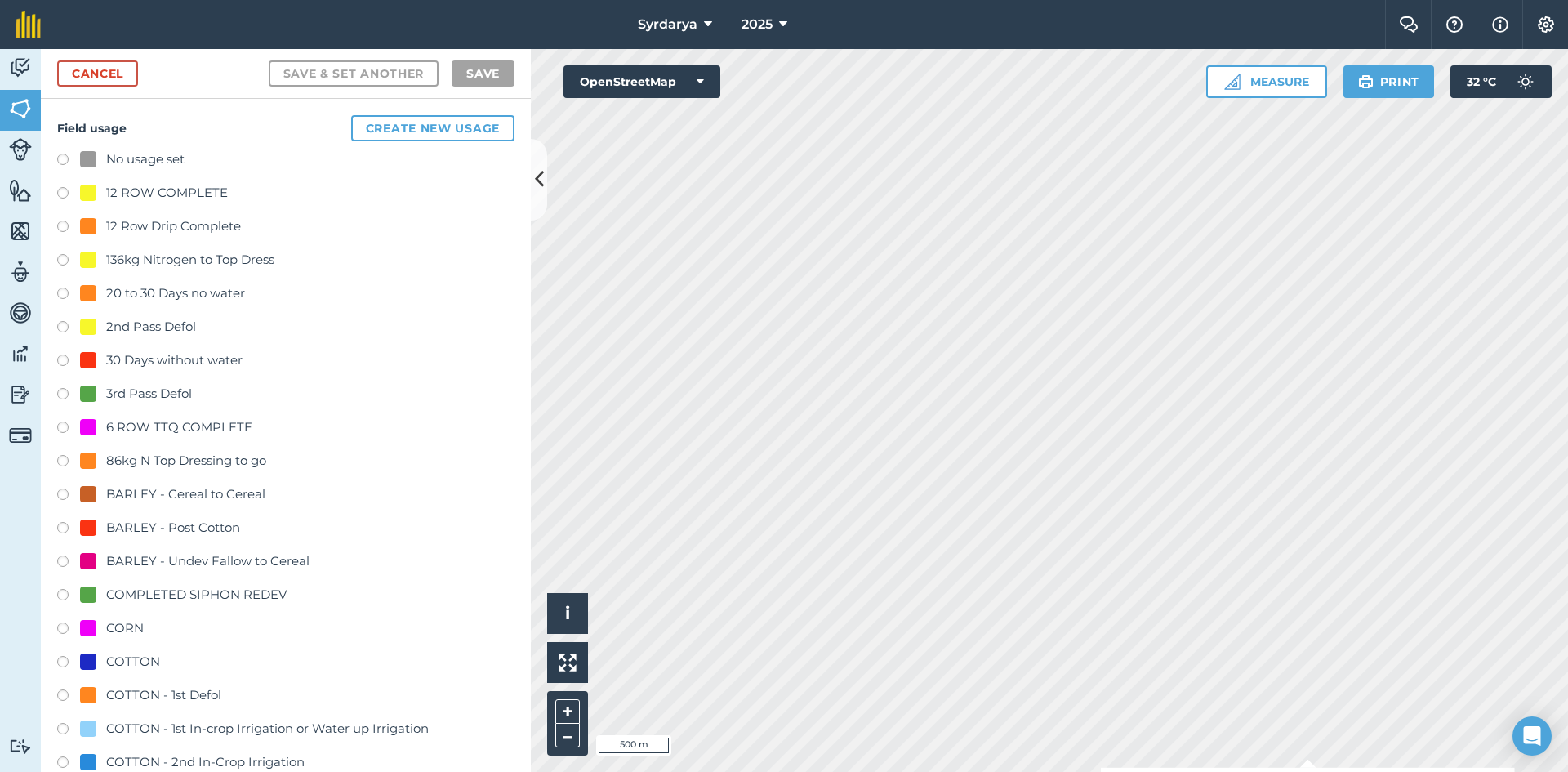
checkbox input "true"
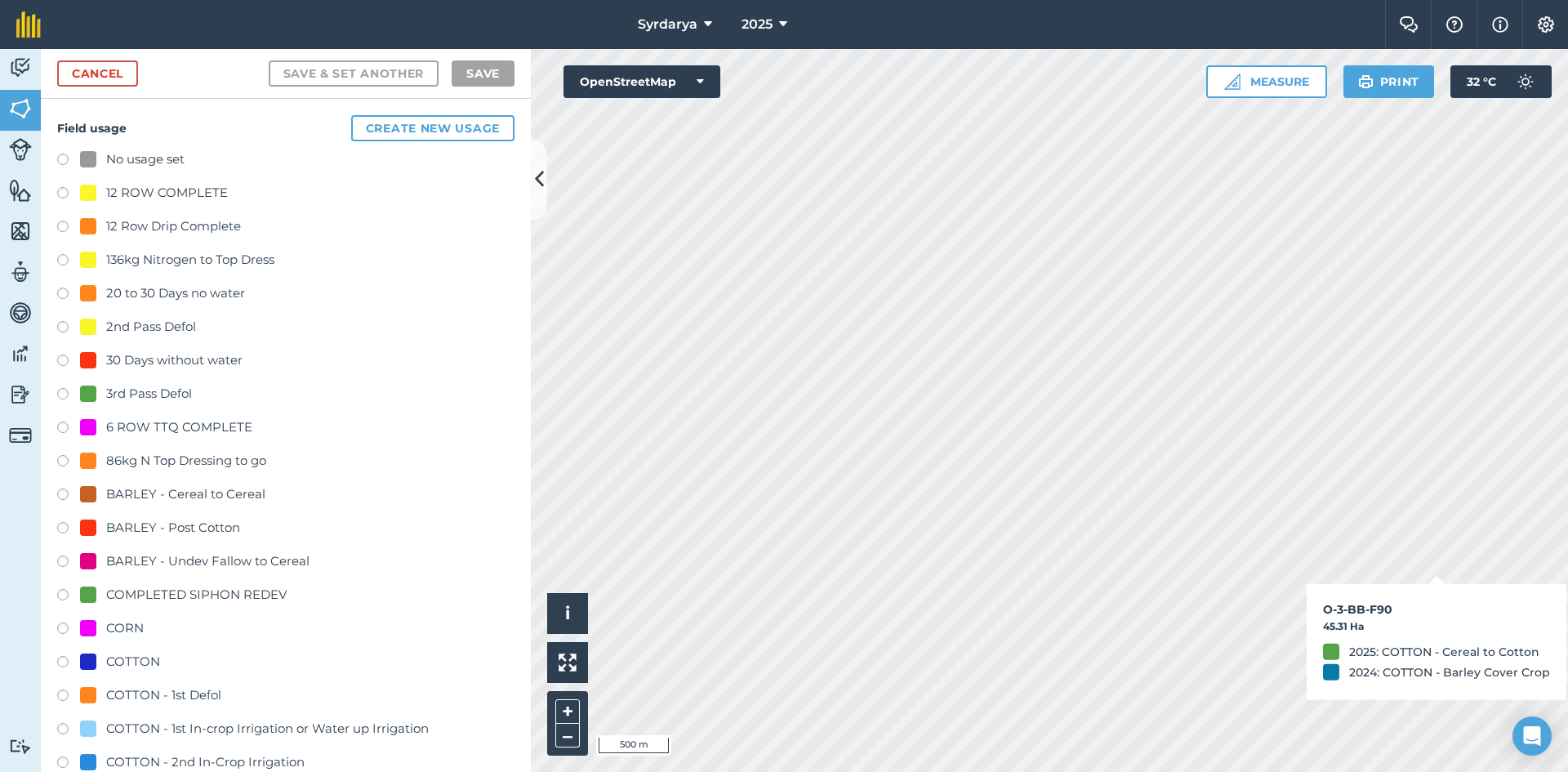
checkbox input "true"
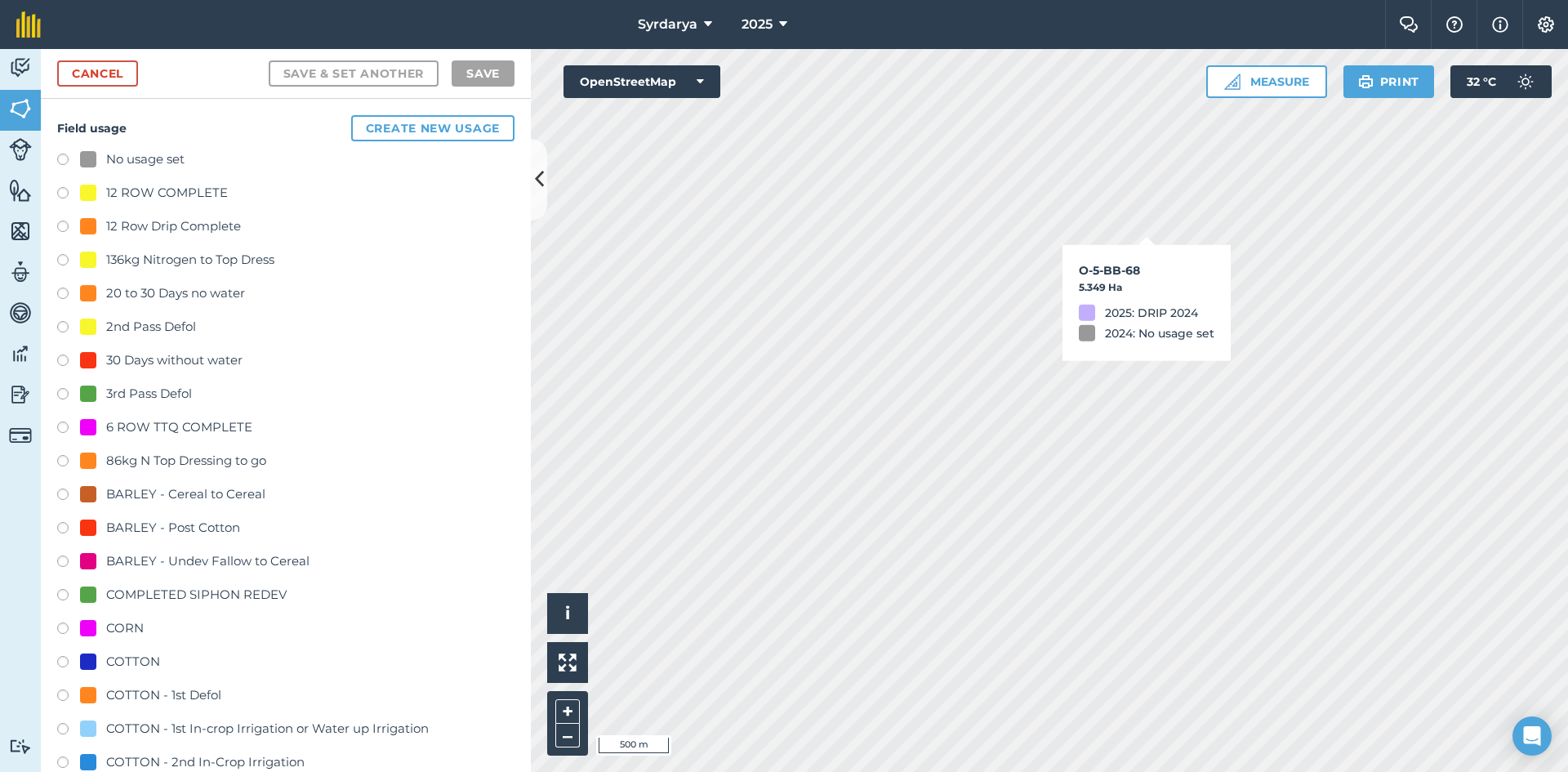
checkbox input "true"
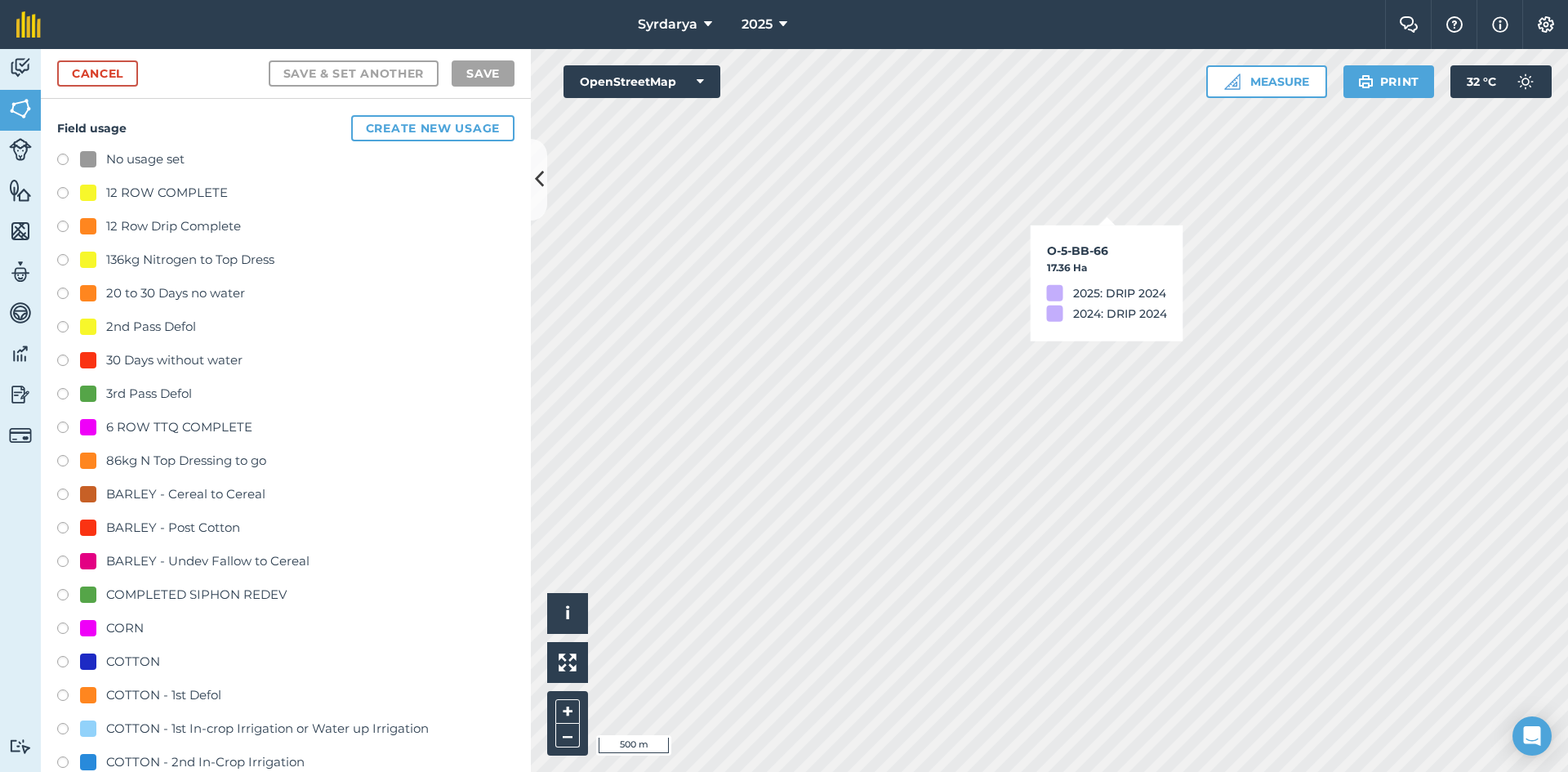
checkbox input "true"
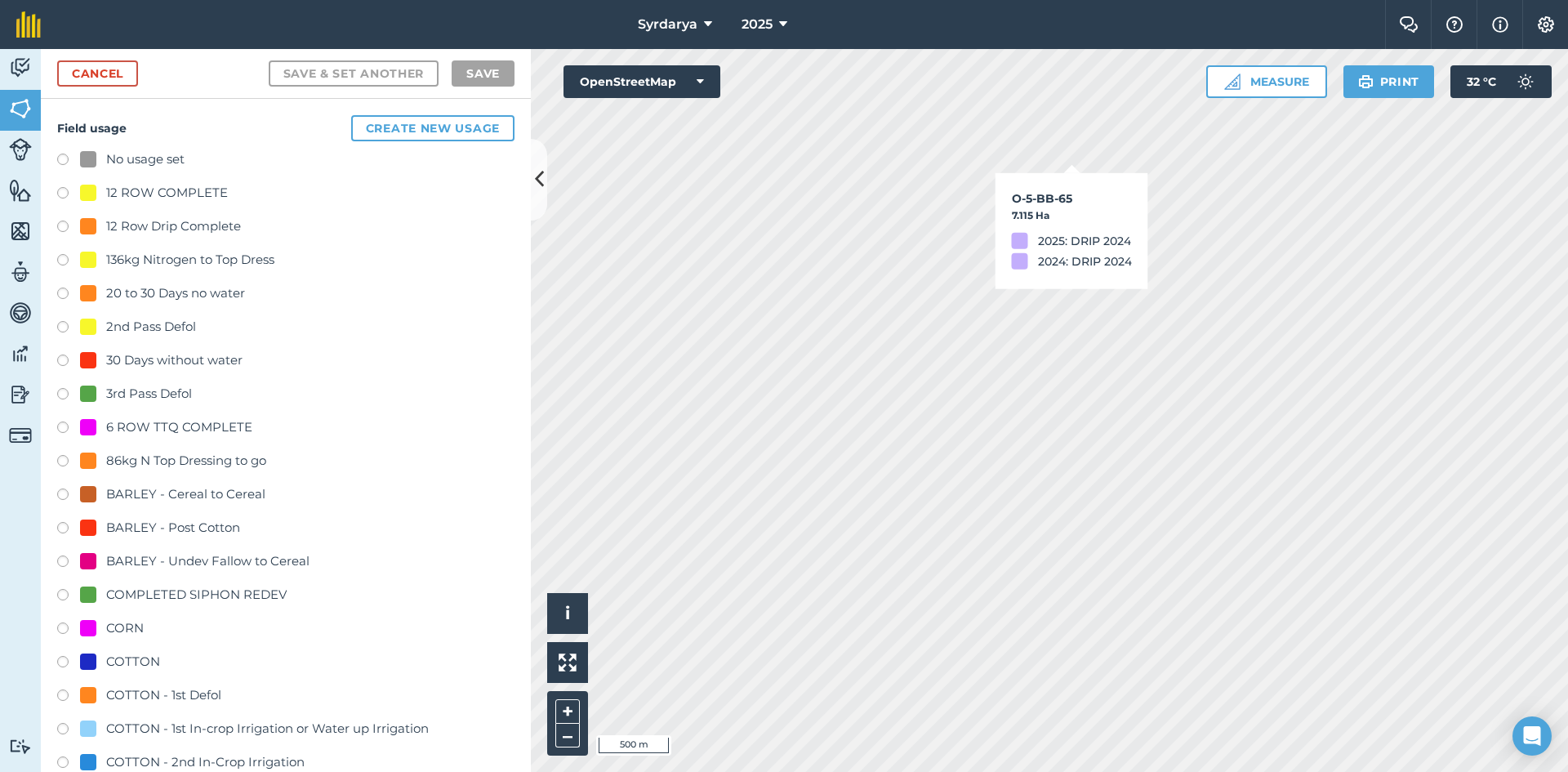
checkbox input "true"
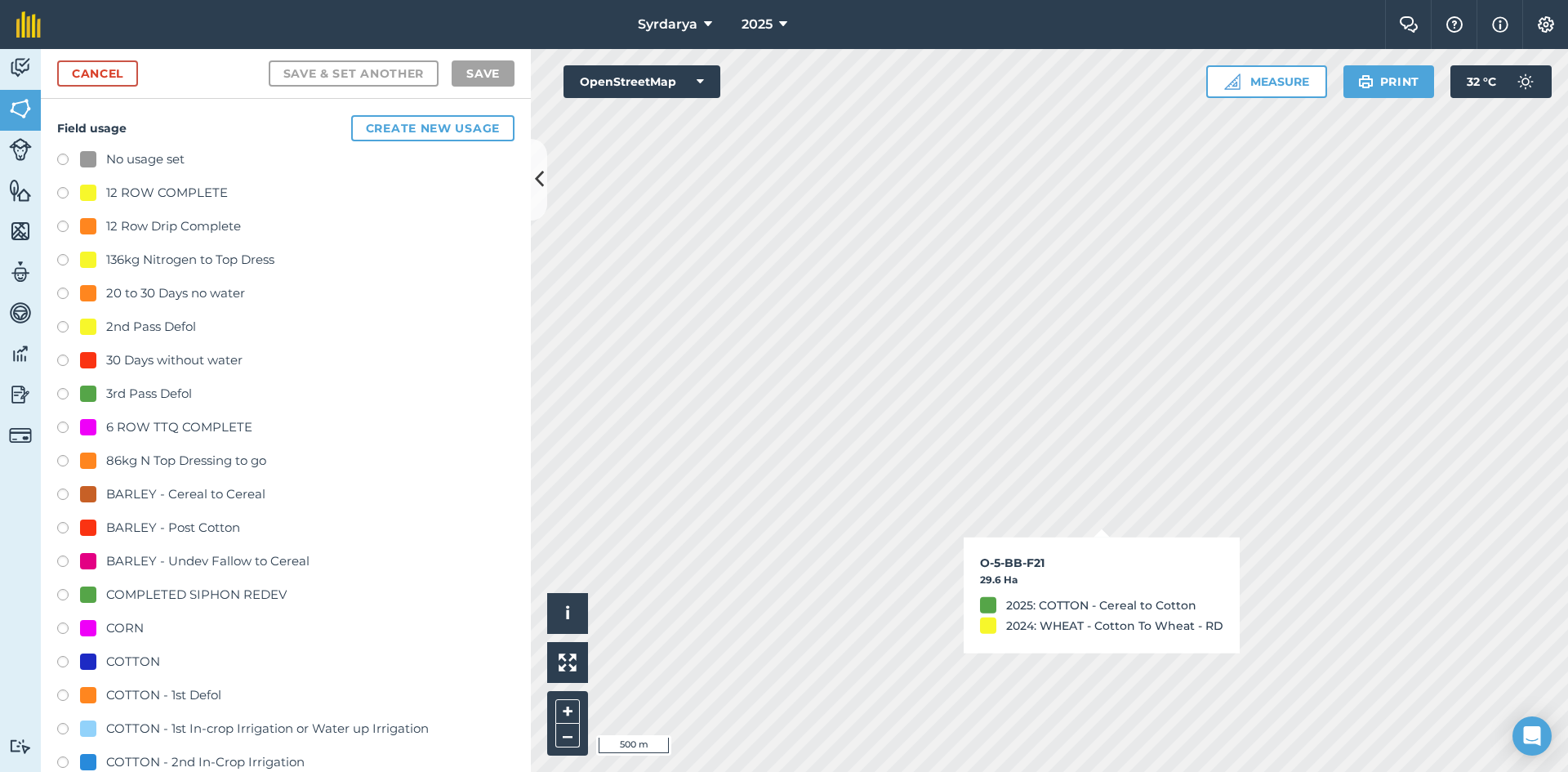
checkbox input "true"
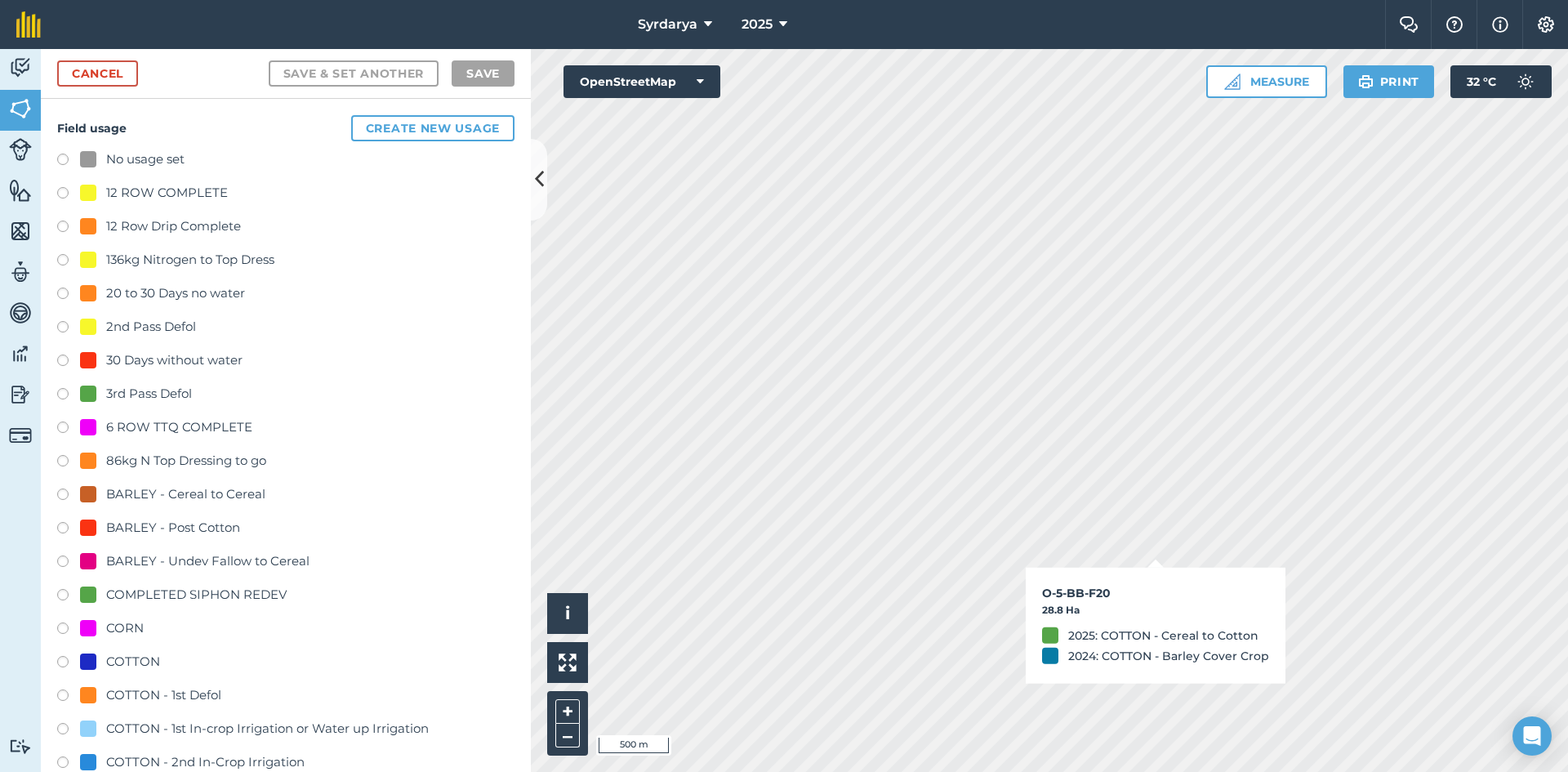
checkbox input "false"
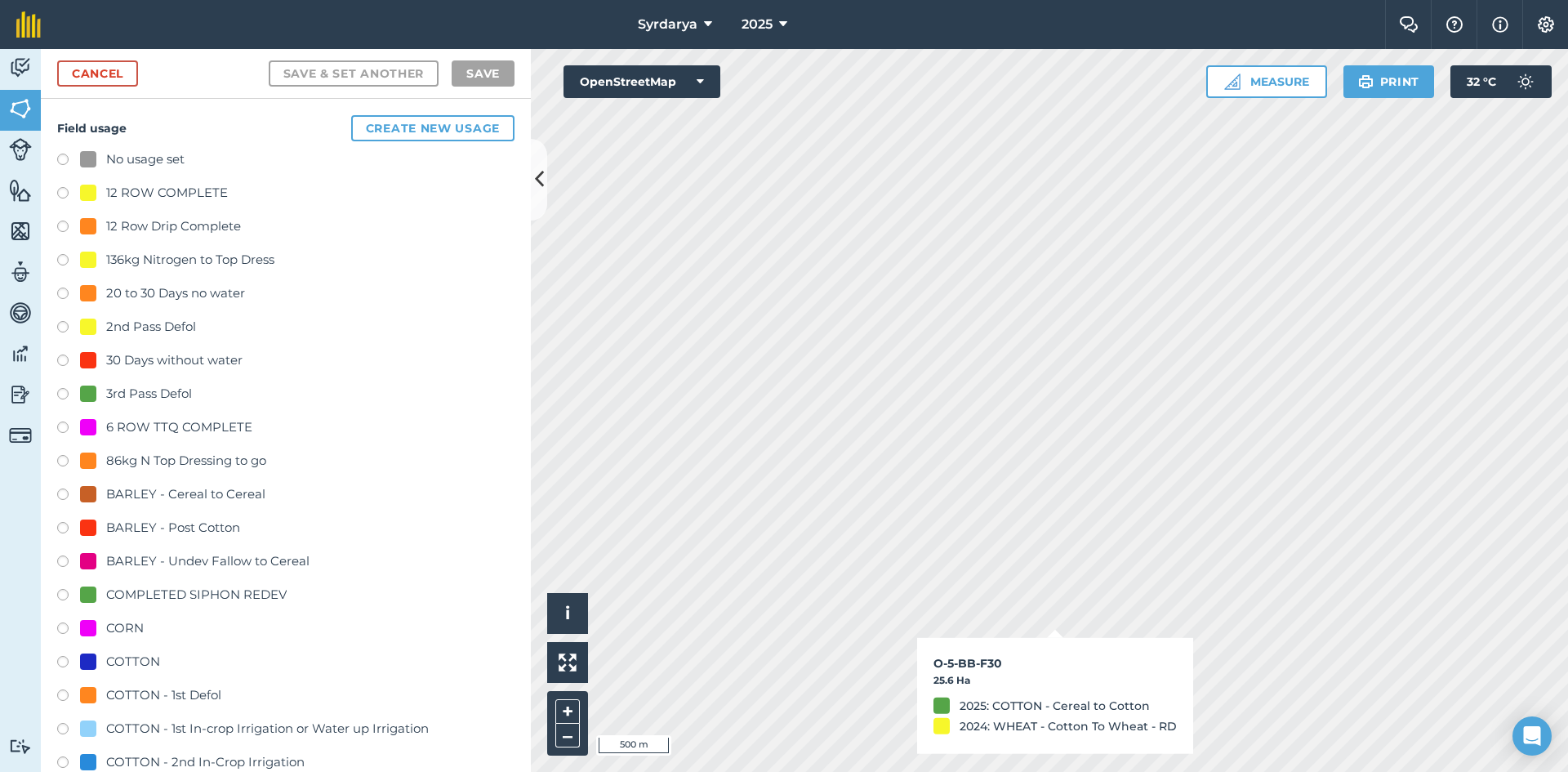
checkbox input "true"
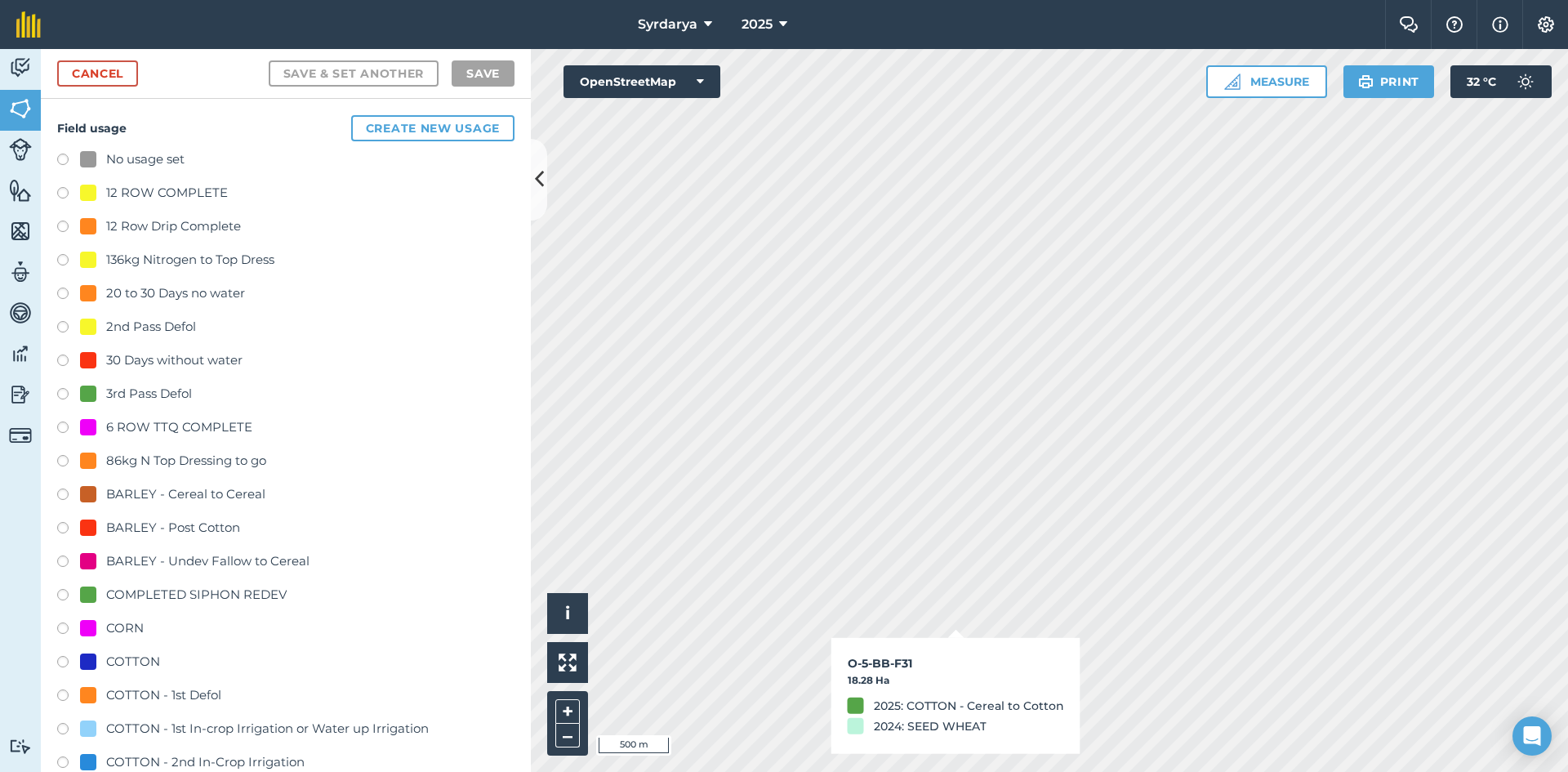
checkbox input "true"
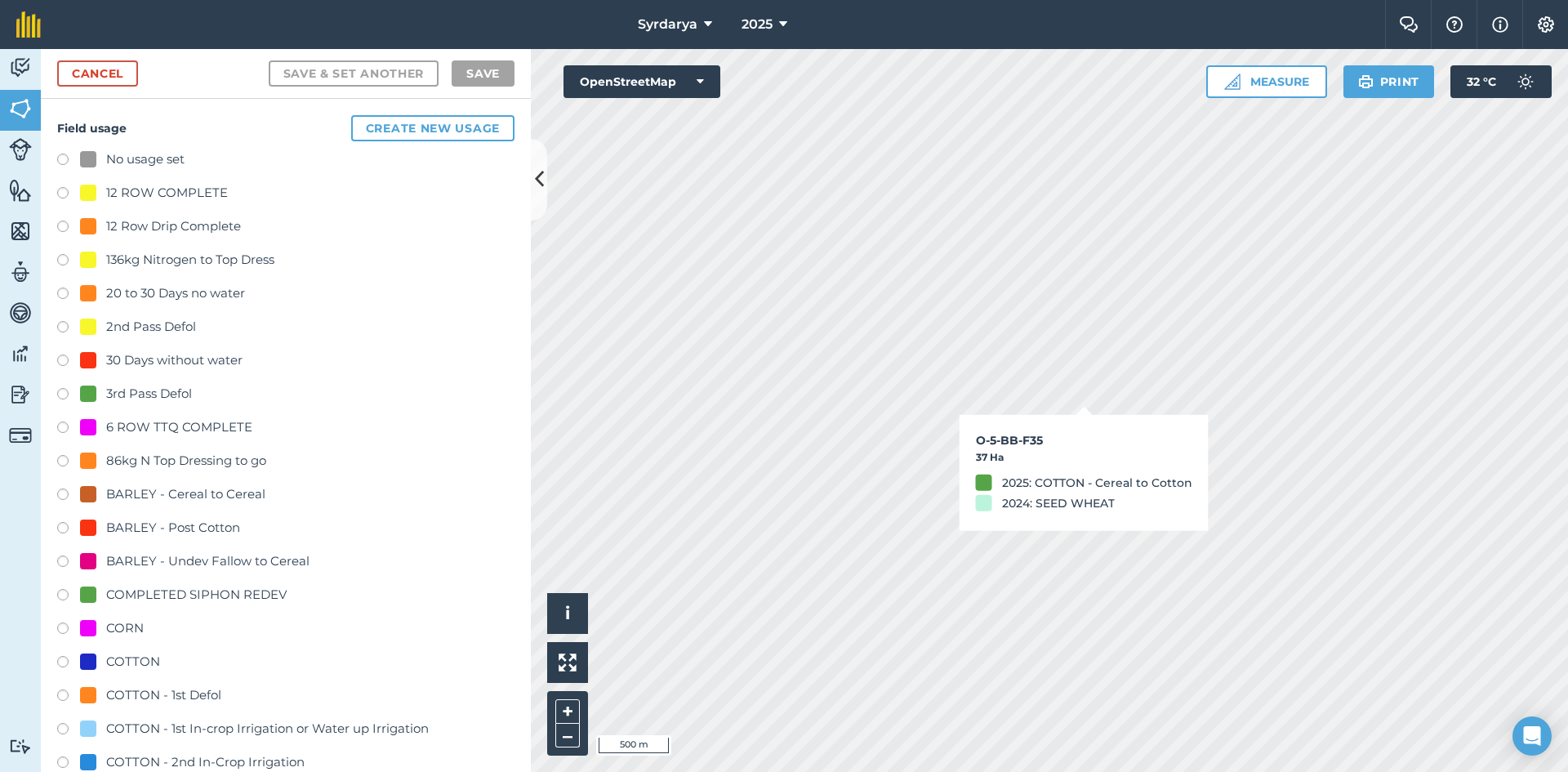
checkbox input "true"
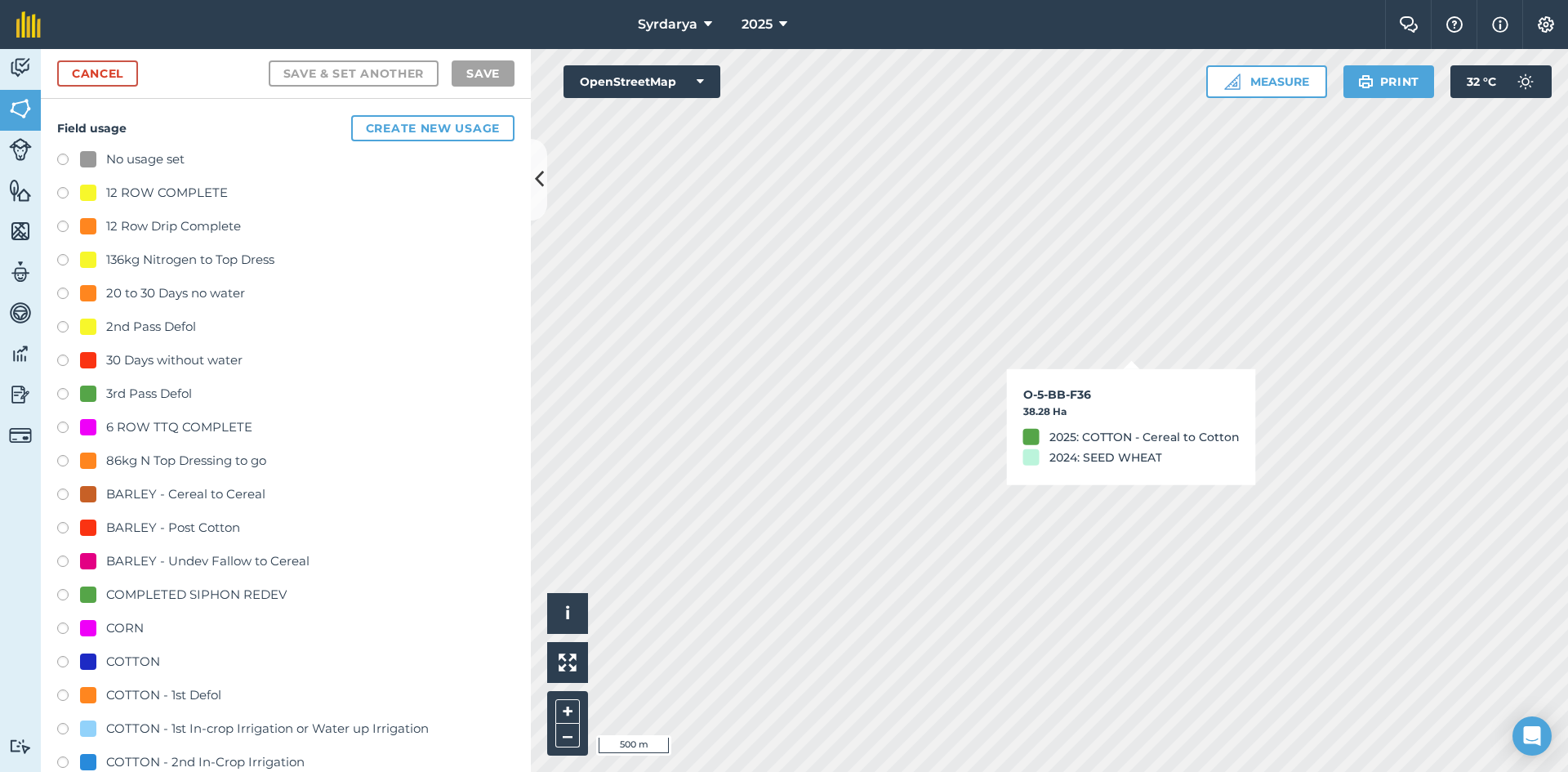
checkbox input "true"
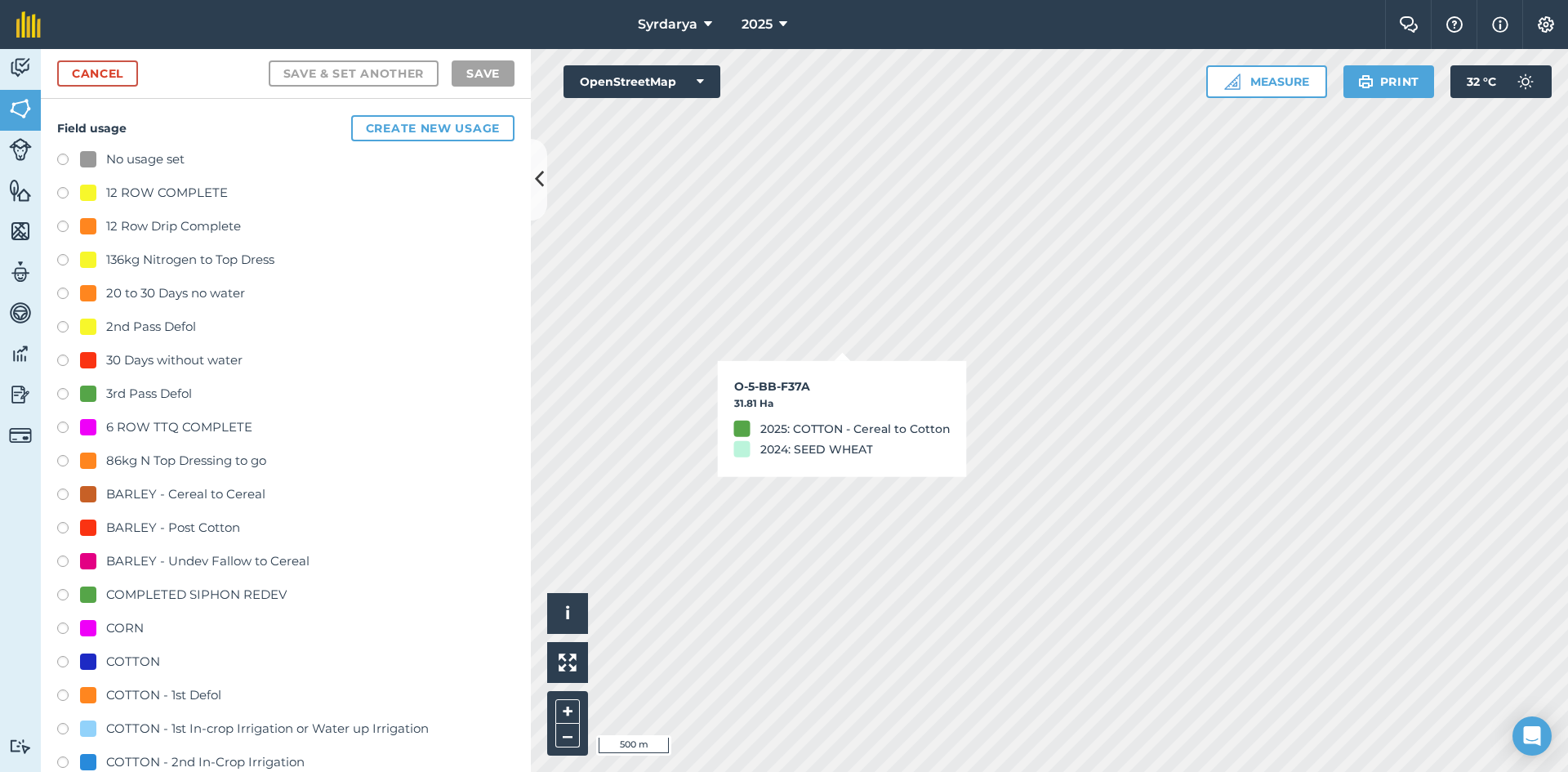
checkbox input "true"
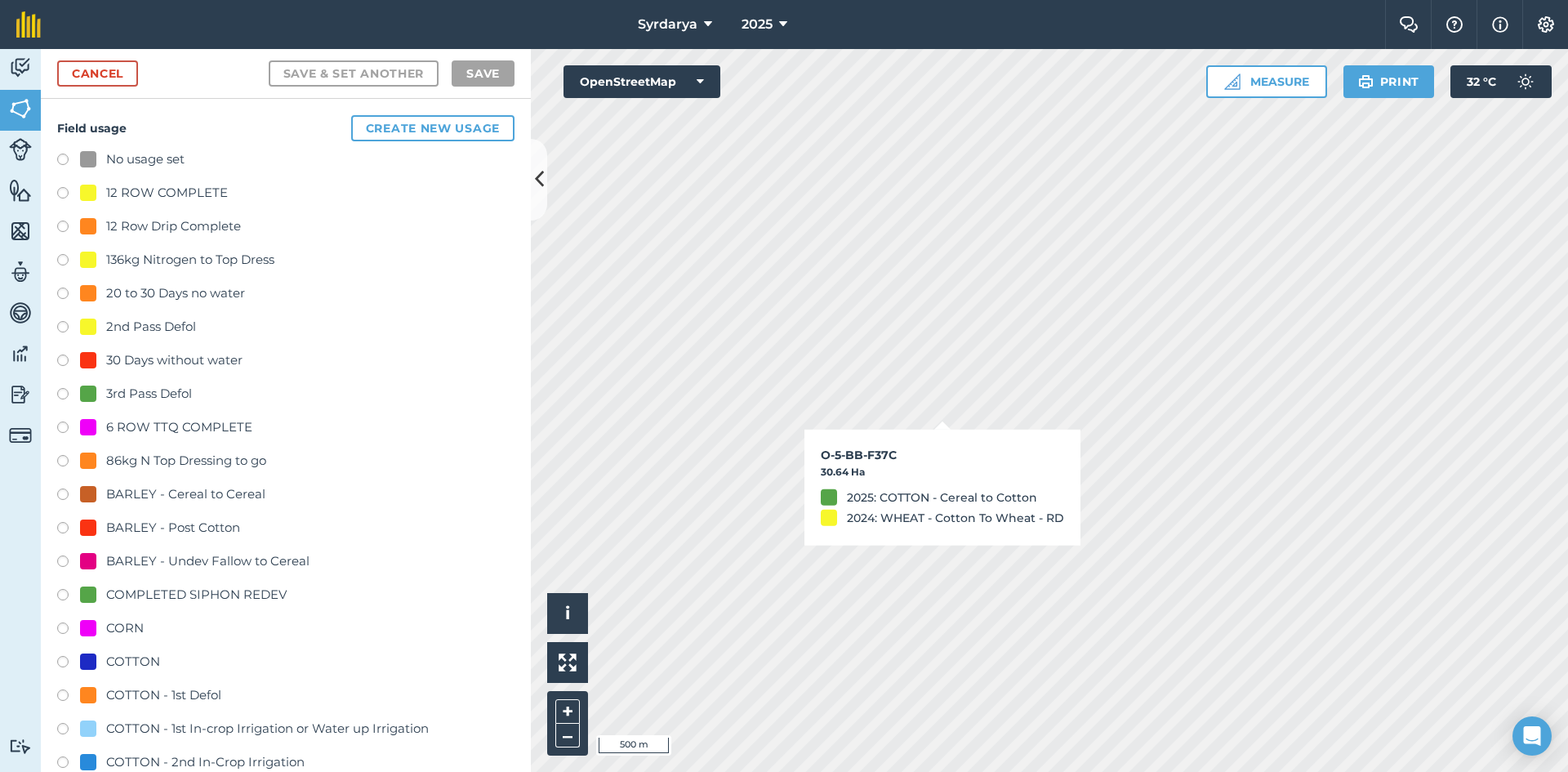
checkbox input "true"
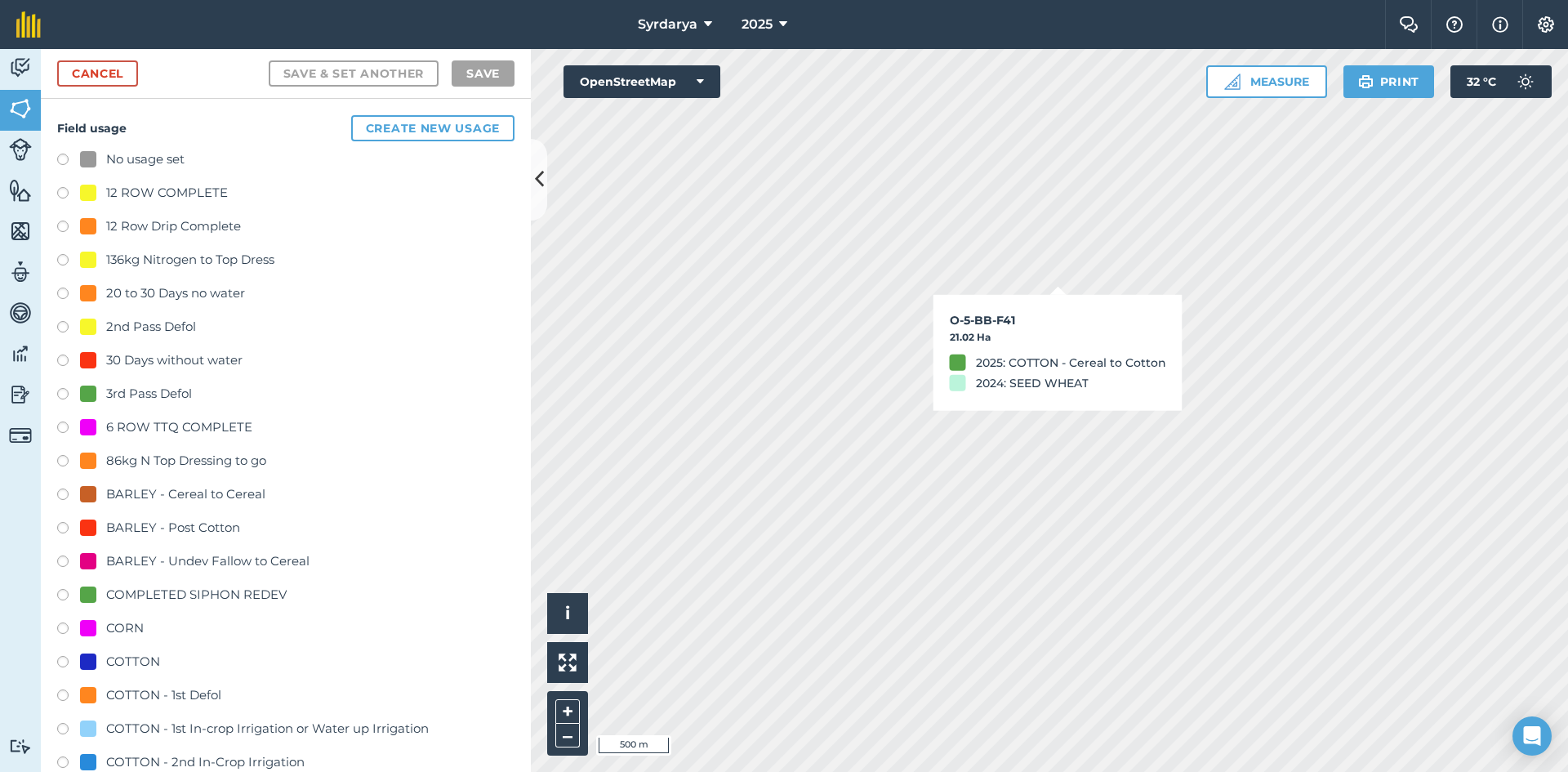
checkbox input "true"
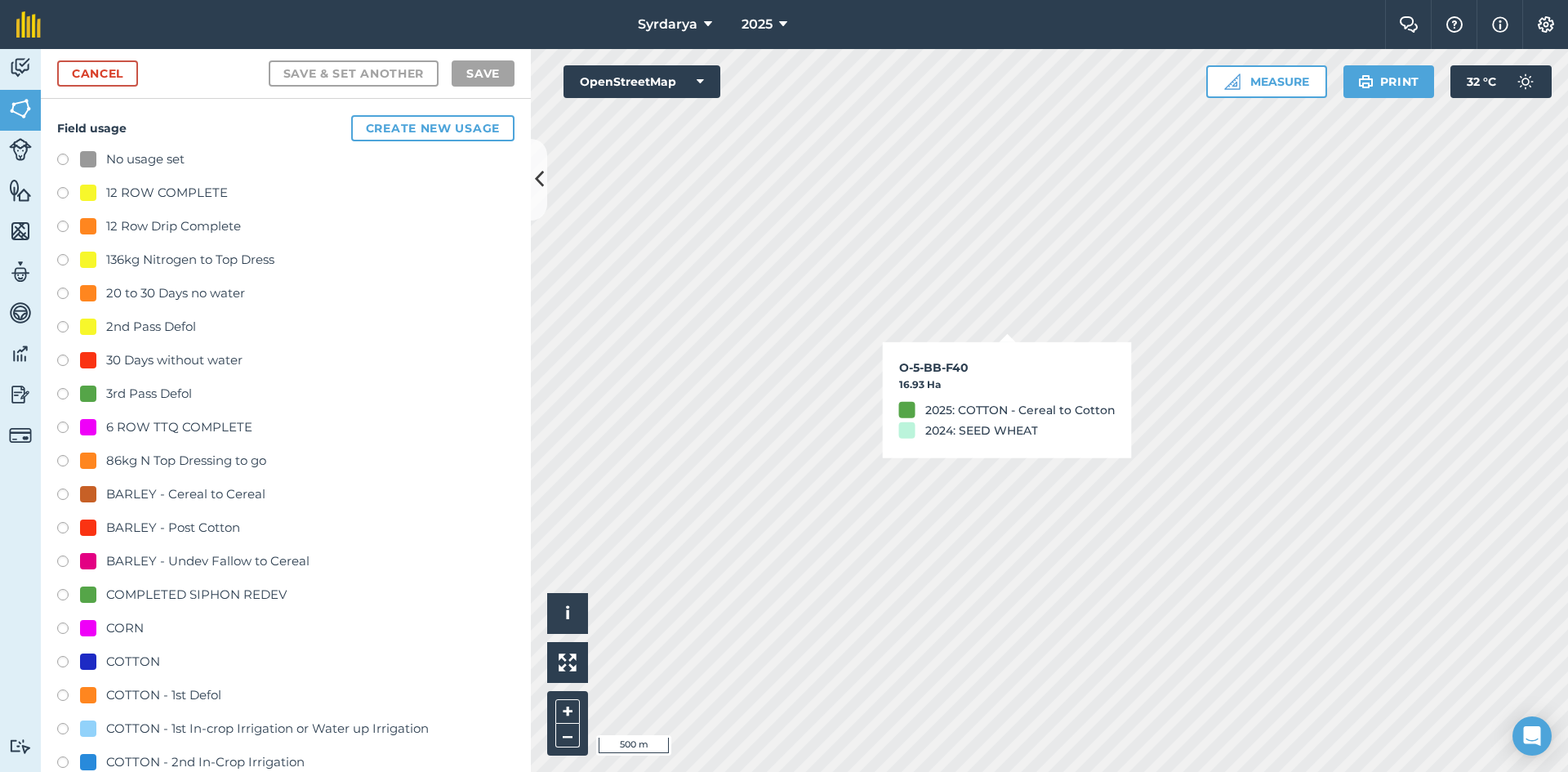
checkbox input "true"
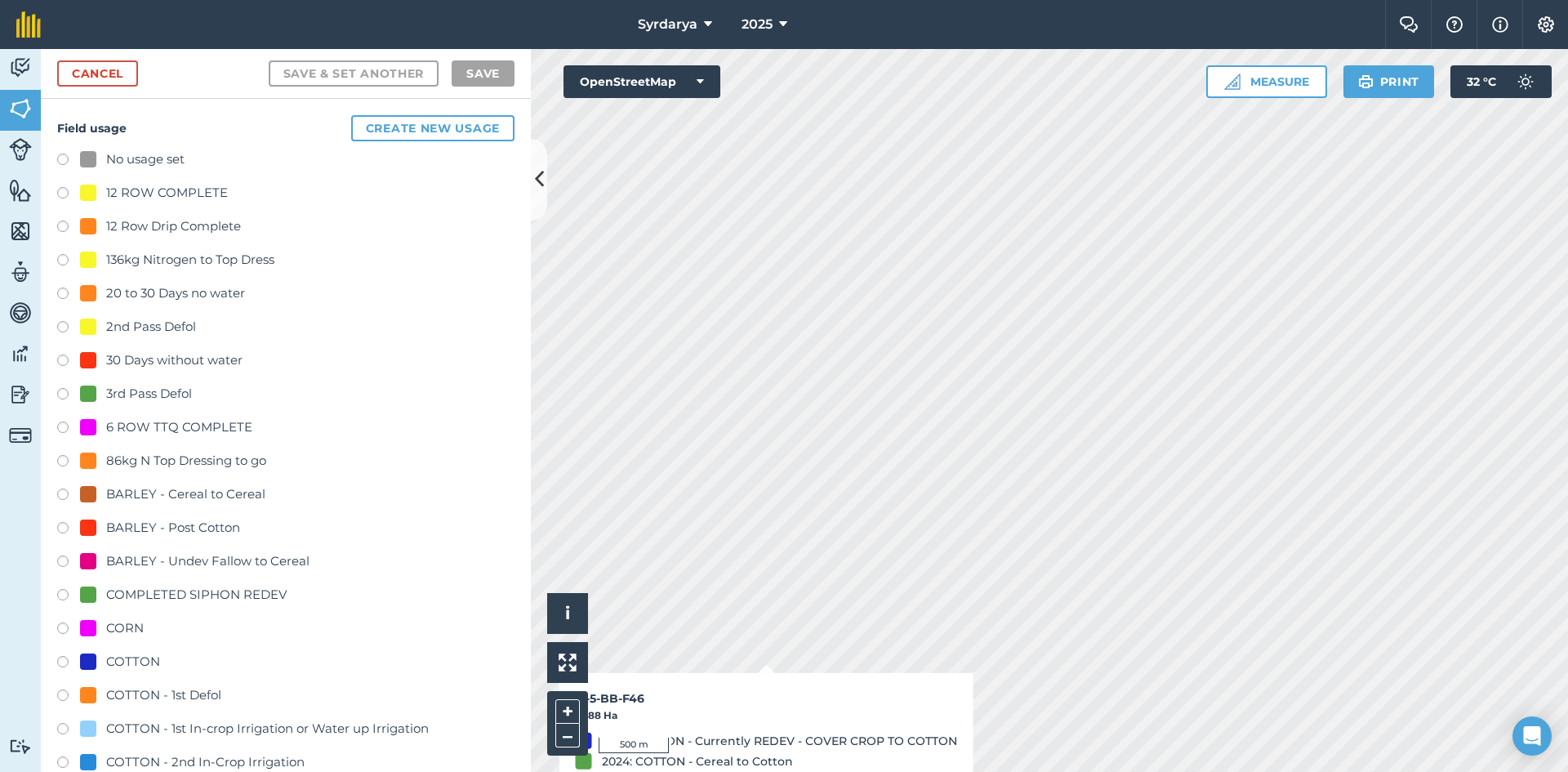
checkbox input "true"
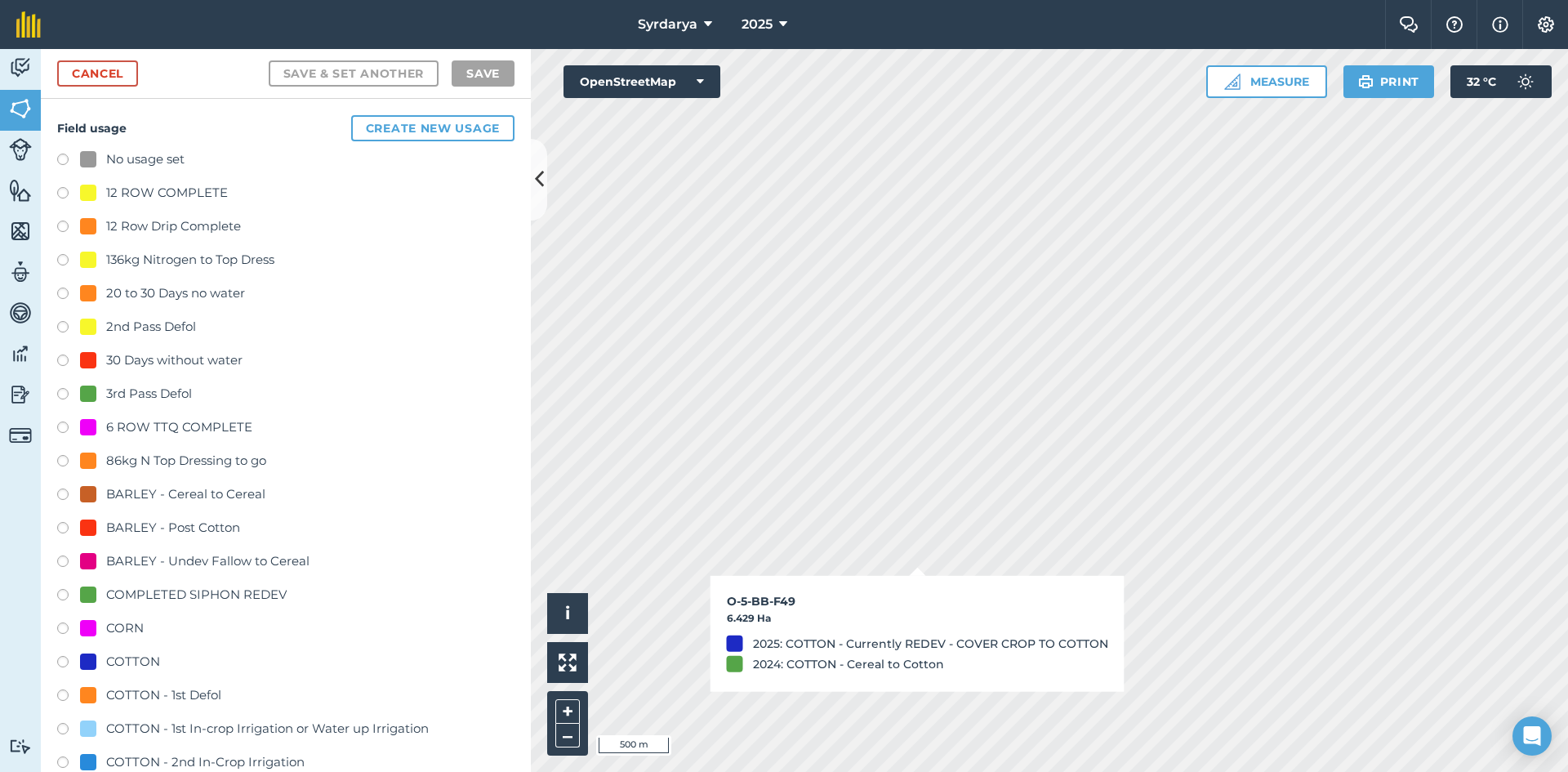
checkbox input "true"
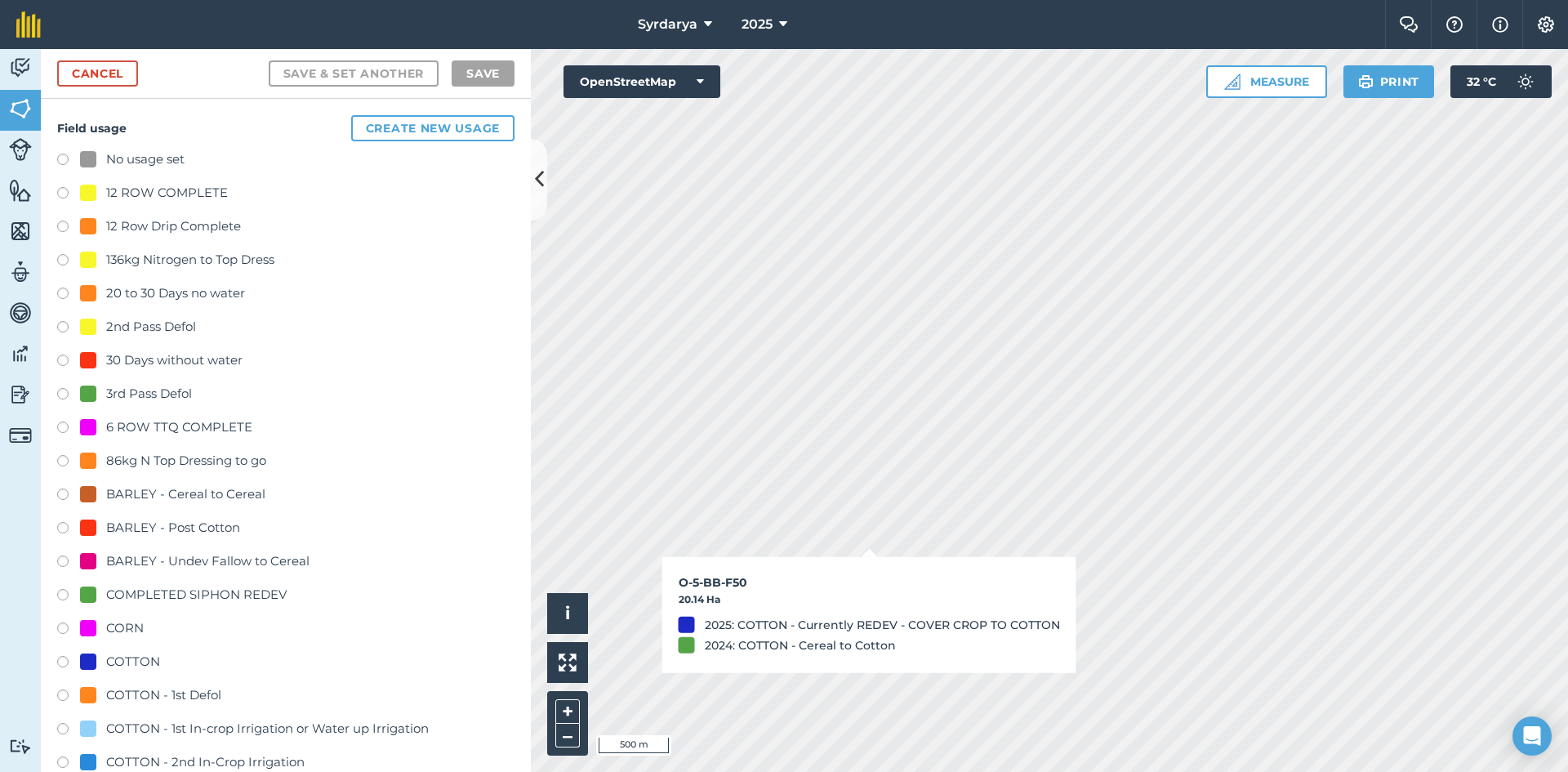
checkbox input "true"
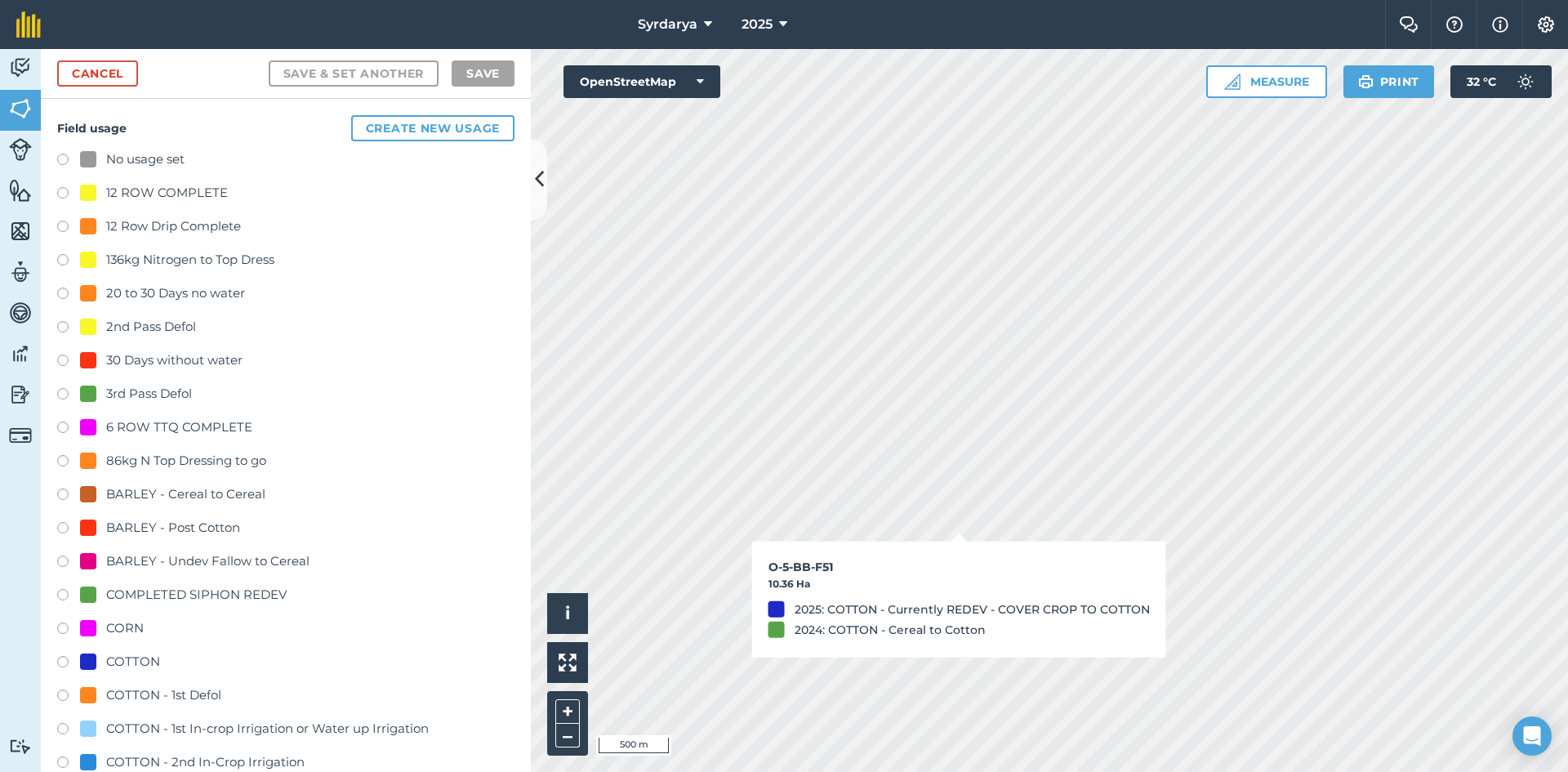
checkbox input "true"
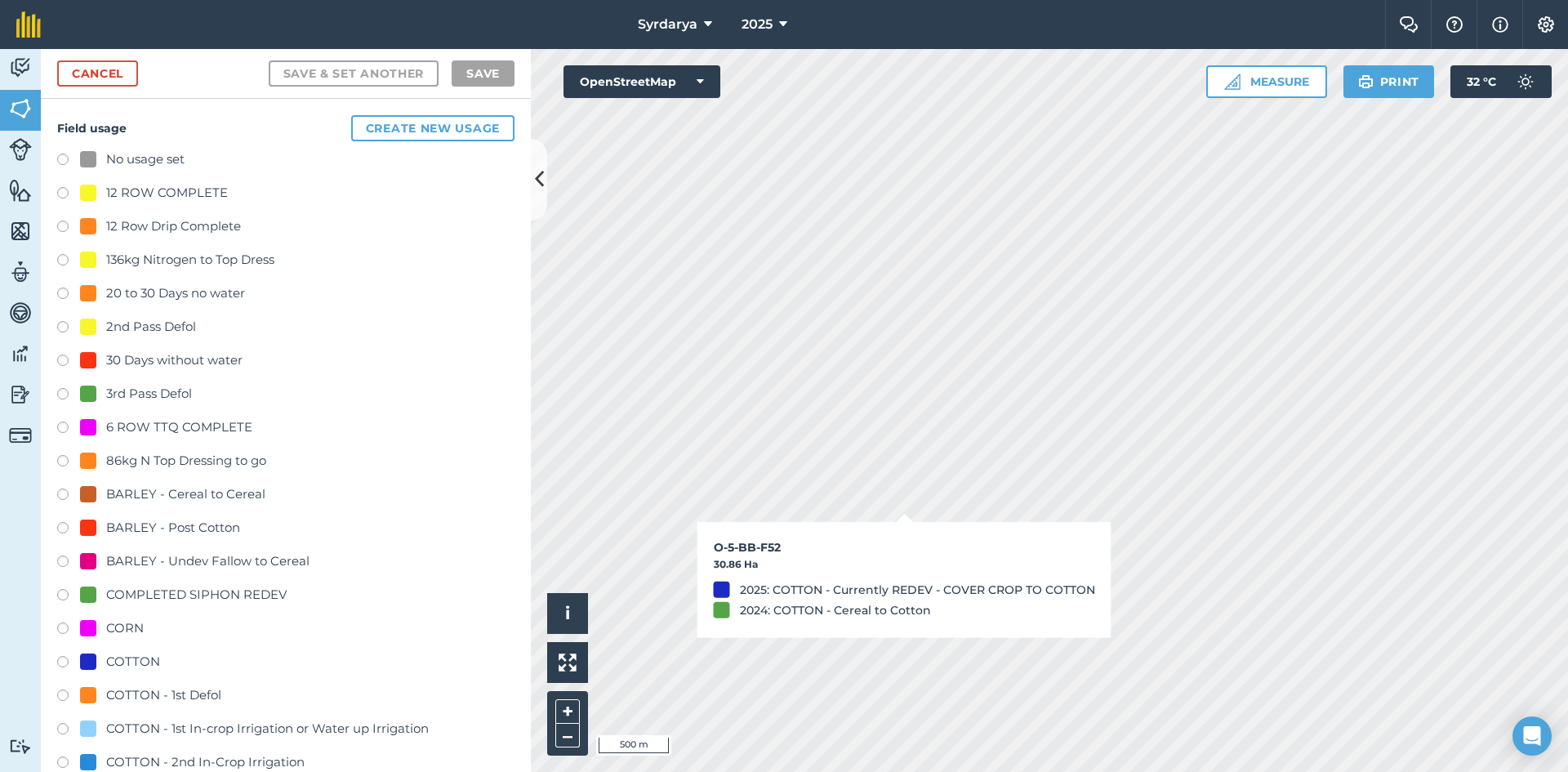
checkbox input "true"
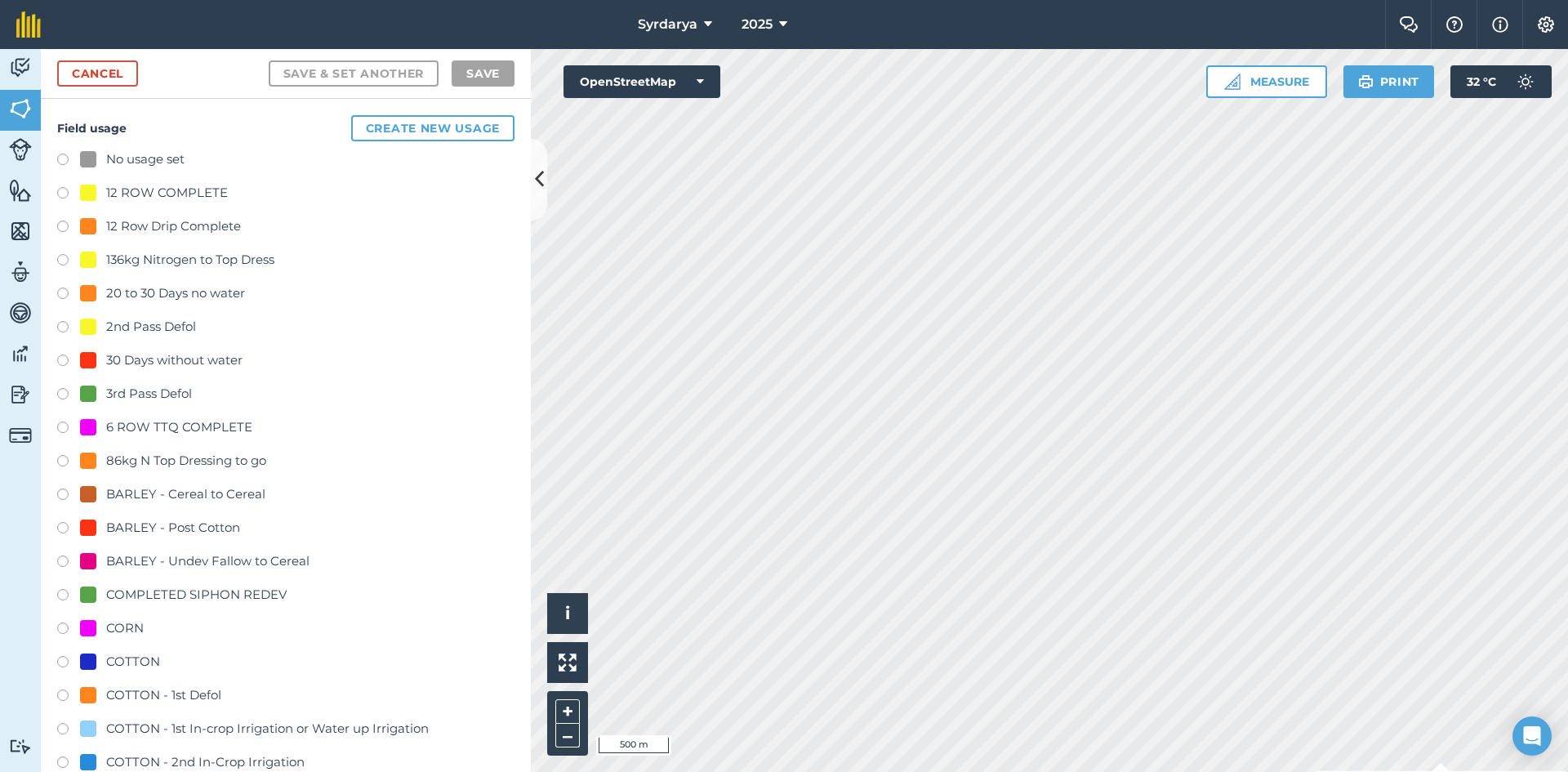
checkbox input "true"
click at [538, 174] on icon at bounding box center [539, 179] width 9 height 28
